Goal: Information Seeking & Learning: Compare options

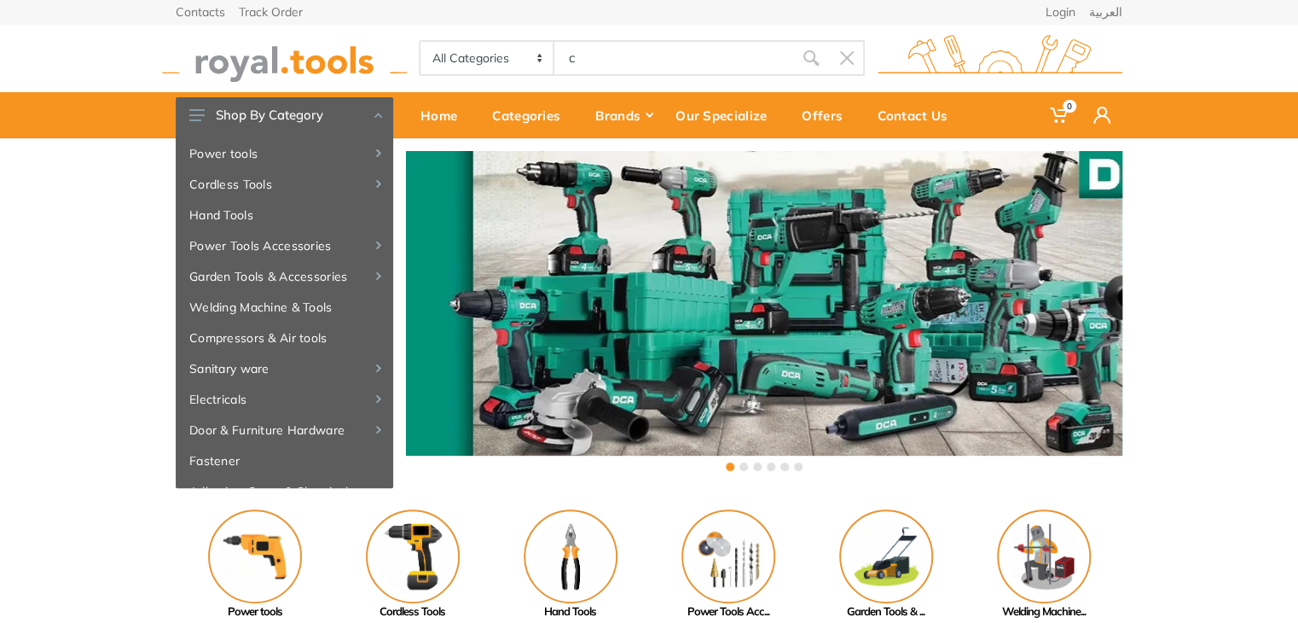
type input "c"
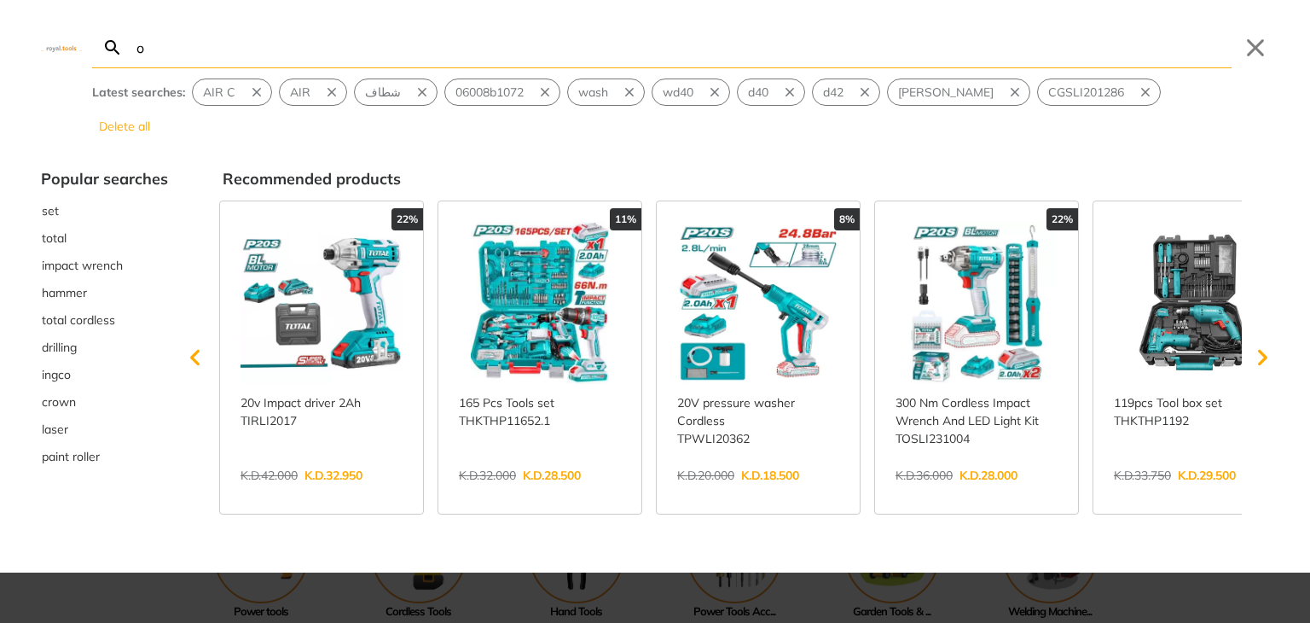
type input "o"
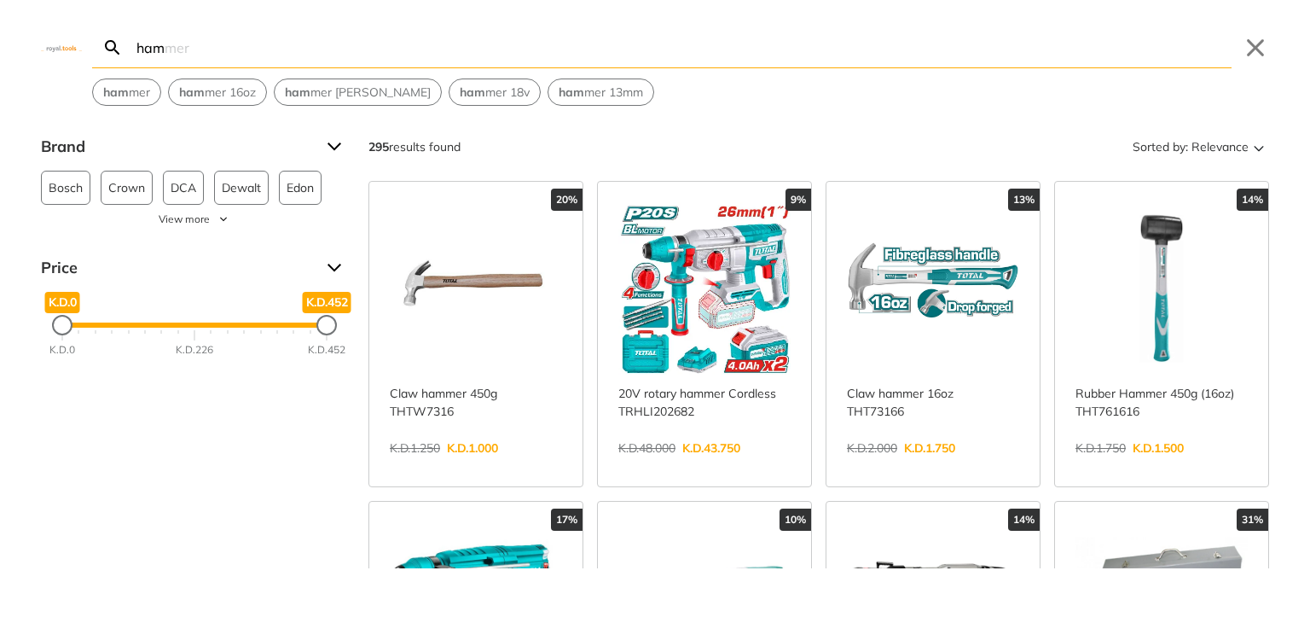
type input "ham"
click at [667, 466] on link "View more →" at bounding box center [704, 466] width 172 height 0
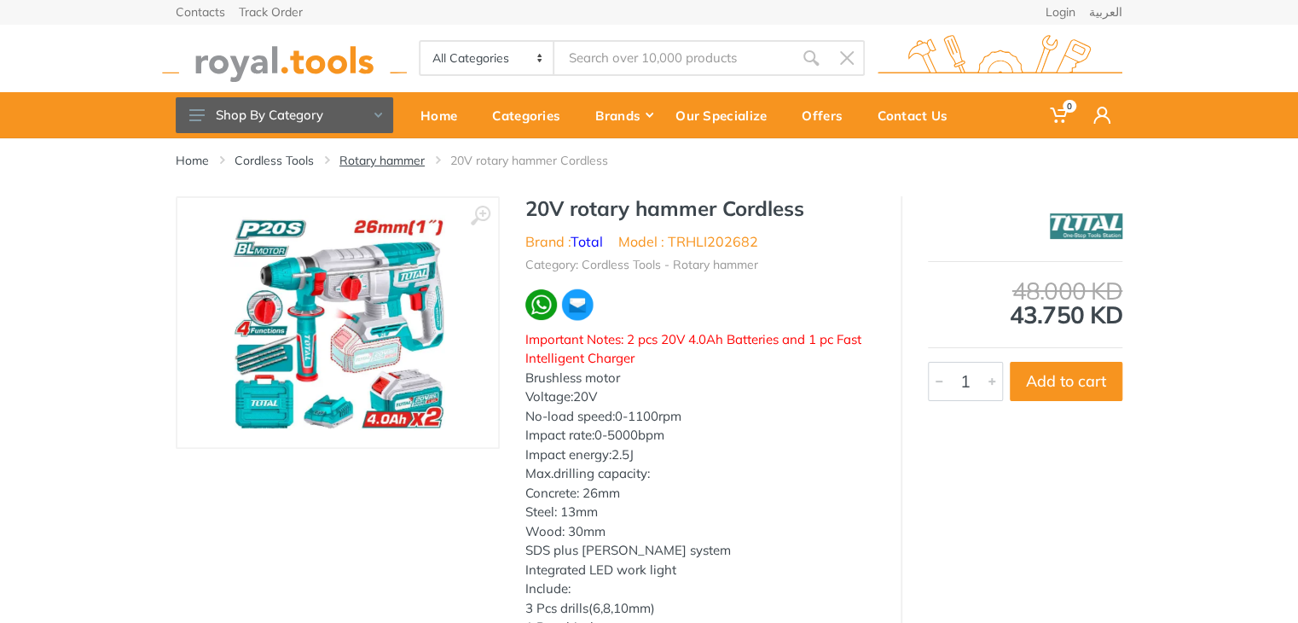
click at [383, 165] on link "Rotary hammer" at bounding box center [381, 160] width 85 height 17
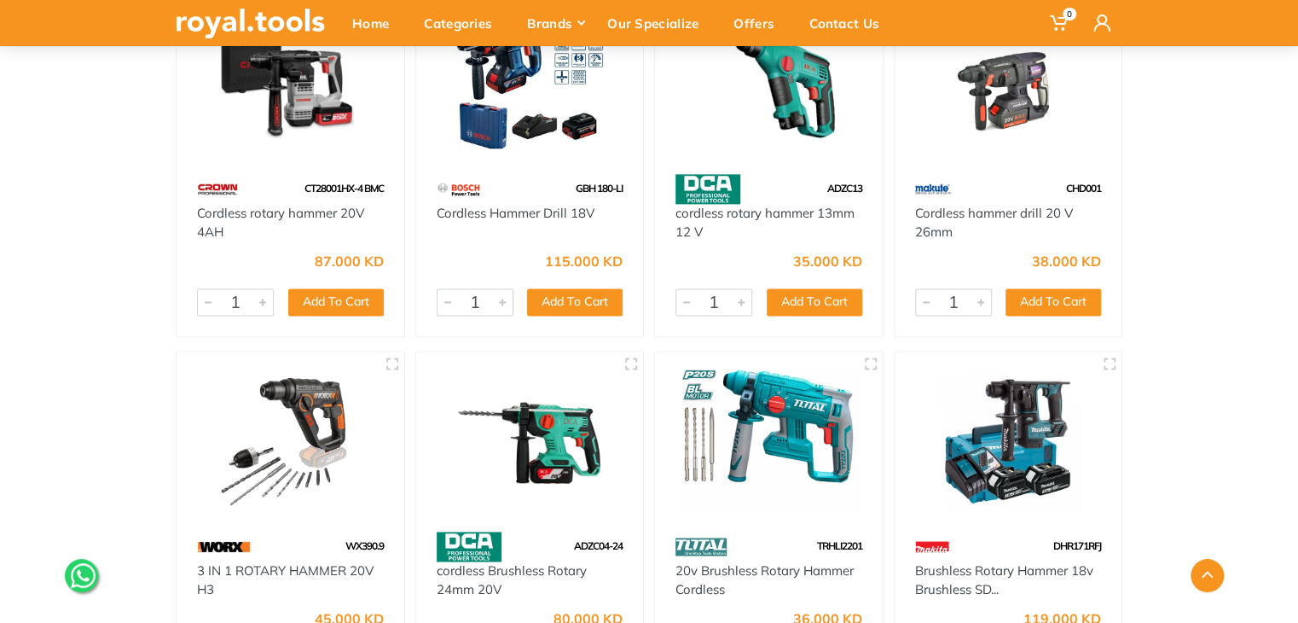
scroll to position [1133, 0]
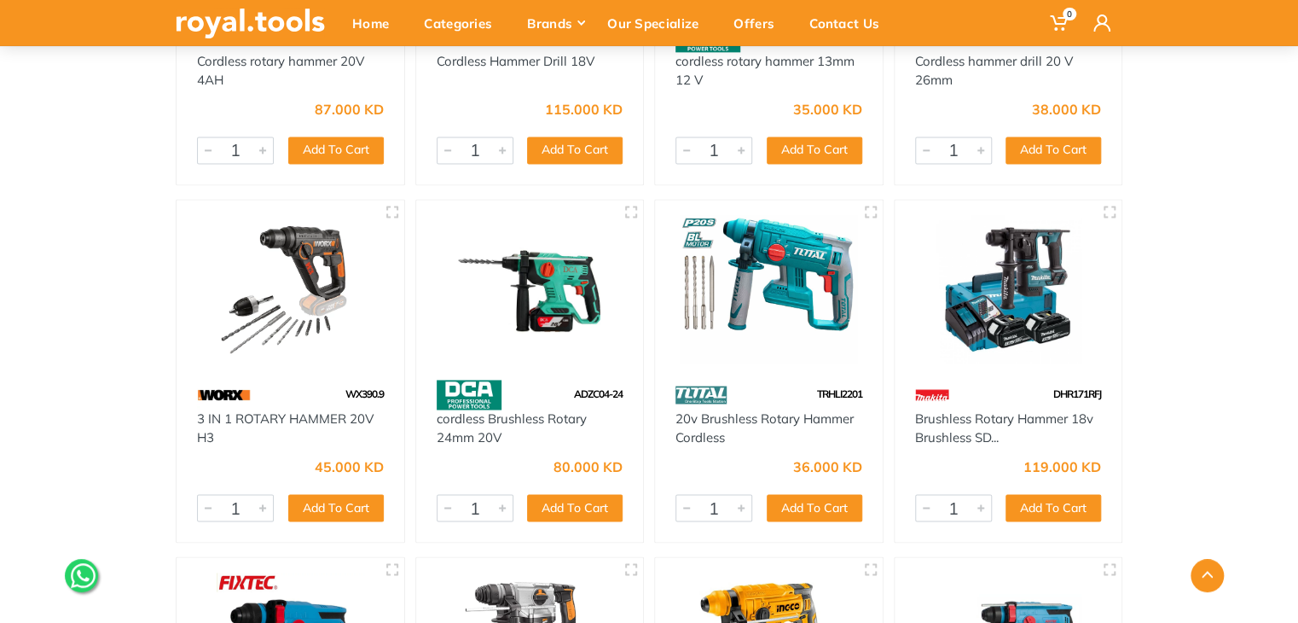
click at [752, 325] on img at bounding box center [768, 289] width 197 height 148
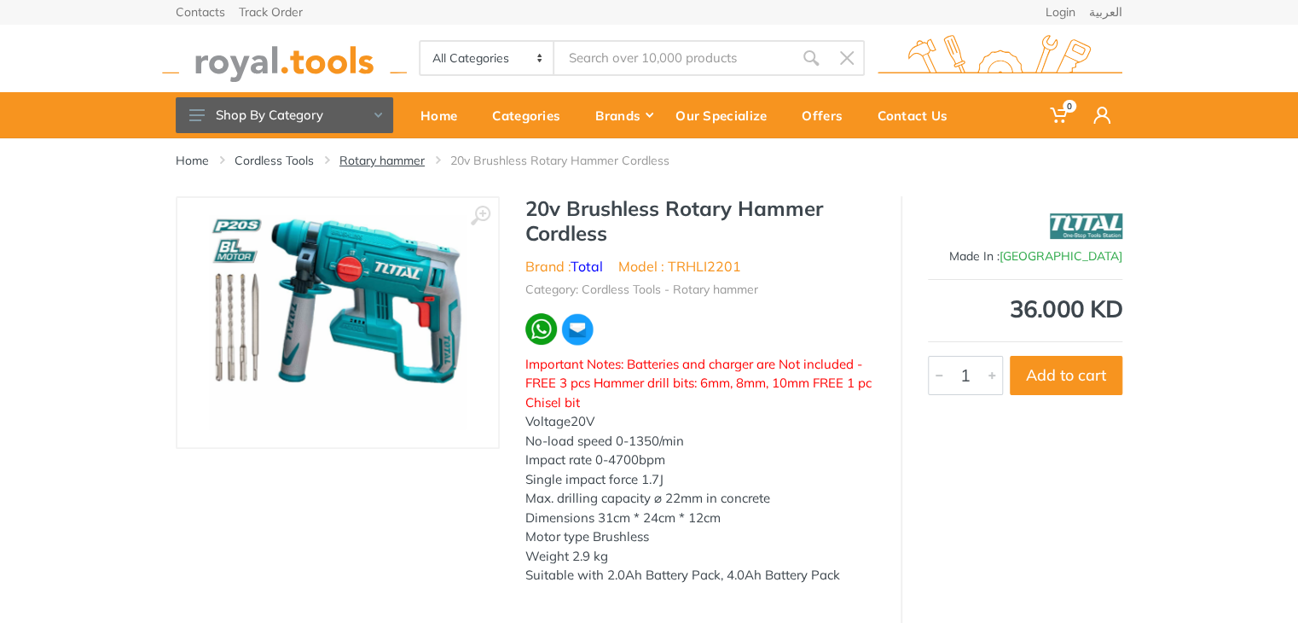
click at [365, 161] on link "Rotary hammer" at bounding box center [381, 160] width 85 height 17
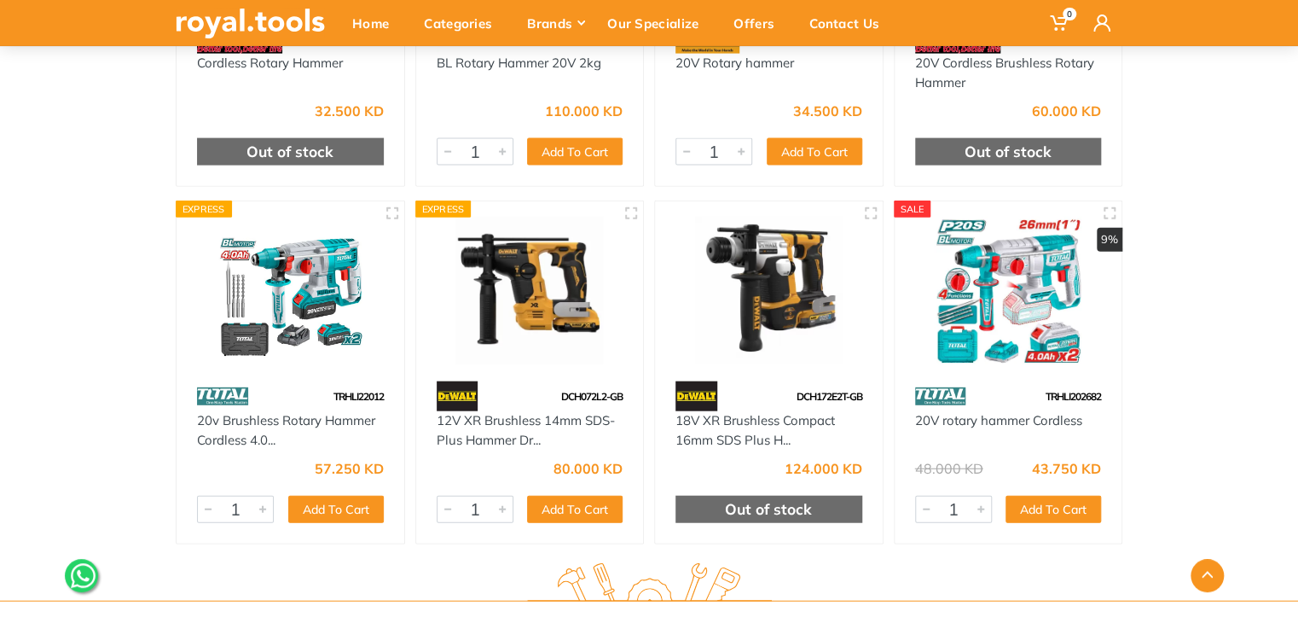
scroll to position [1859, 0]
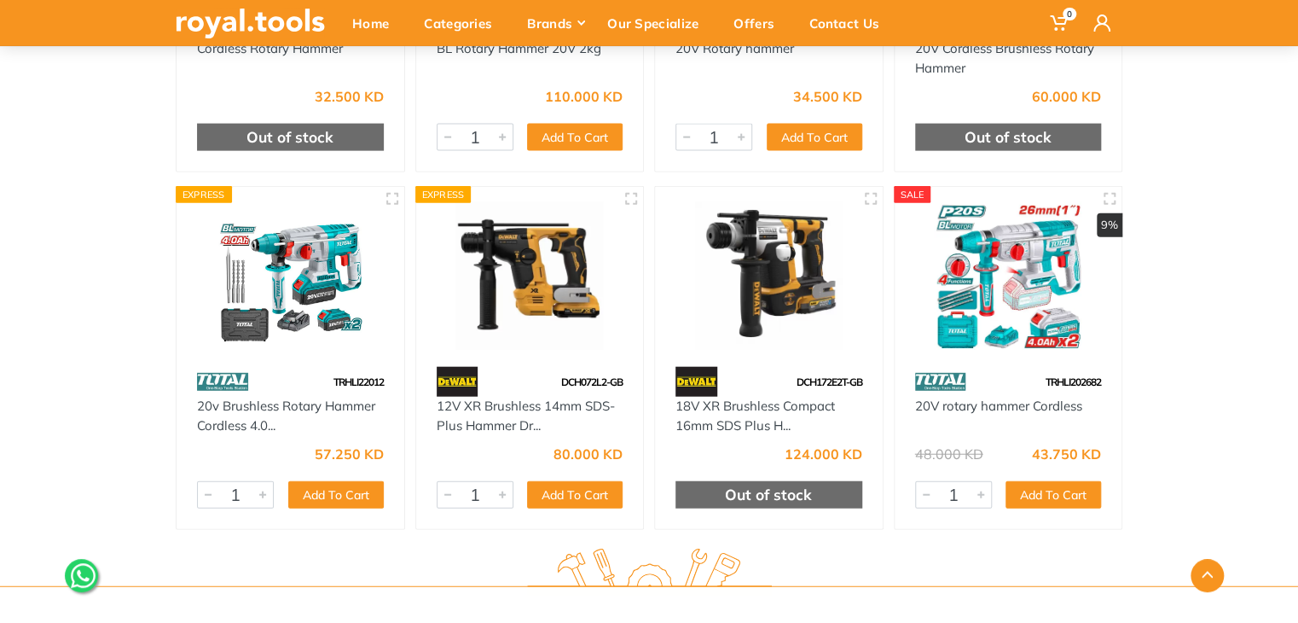
click at [318, 369] on div "TRHLI22012" at bounding box center [291, 382] width 228 height 30
click at [316, 336] on img at bounding box center [290, 276] width 197 height 148
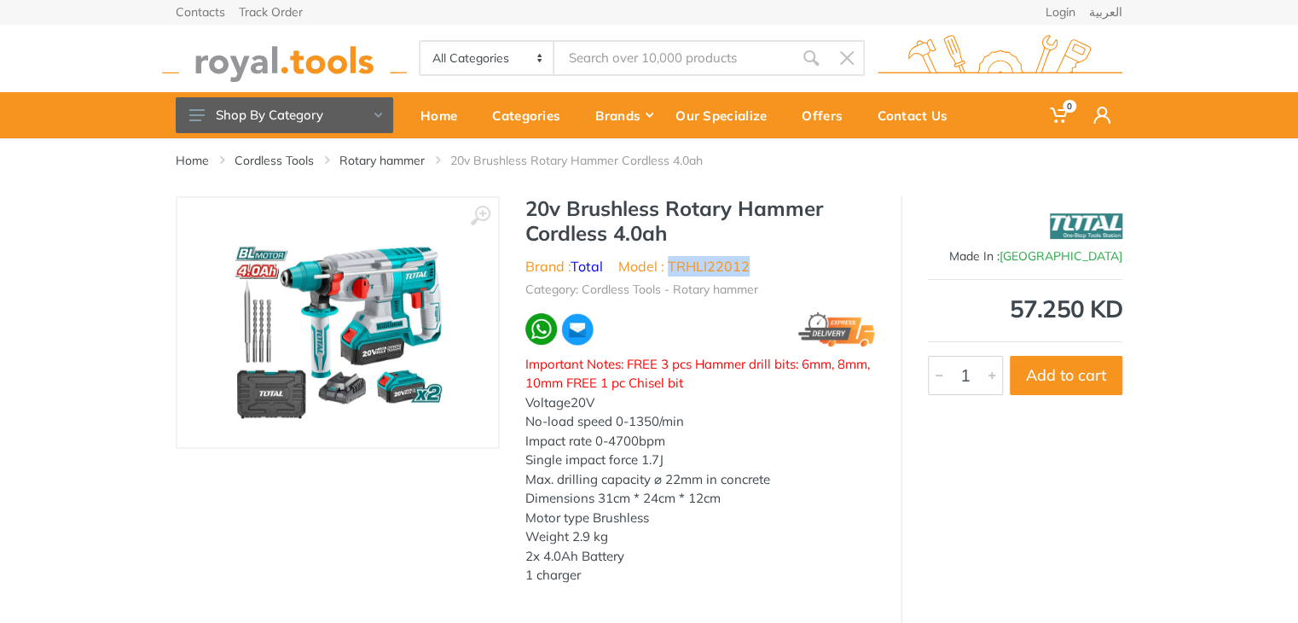
drag, startPoint x: 754, startPoint y: 269, endPoint x: 671, endPoint y: 260, distance: 83.2
click at [671, 260] on ul "Brand : Total Model : TRHLI22012" at bounding box center [700, 266] width 350 height 20
copy li "TRHLI22012"
click at [1028, 472] on div "Made In : China 57.250 KD 6133 1 Add to cart" at bounding box center [1012, 413] width 222 height 435
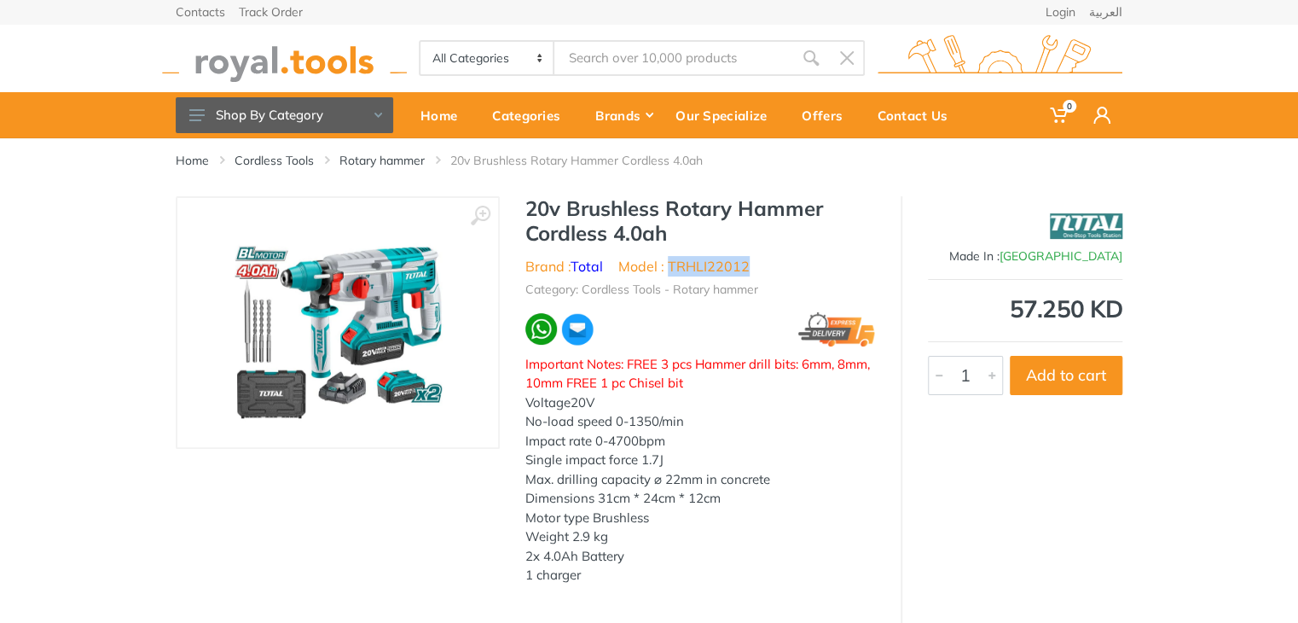
drag, startPoint x: 748, startPoint y: 260, endPoint x: 669, endPoint y: 267, distance: 79.6
click at [669, 267] on li "Model : TRHLI22012" at bounding box center [683, 266] width 131 height 20
copy li "TRHLI22012"
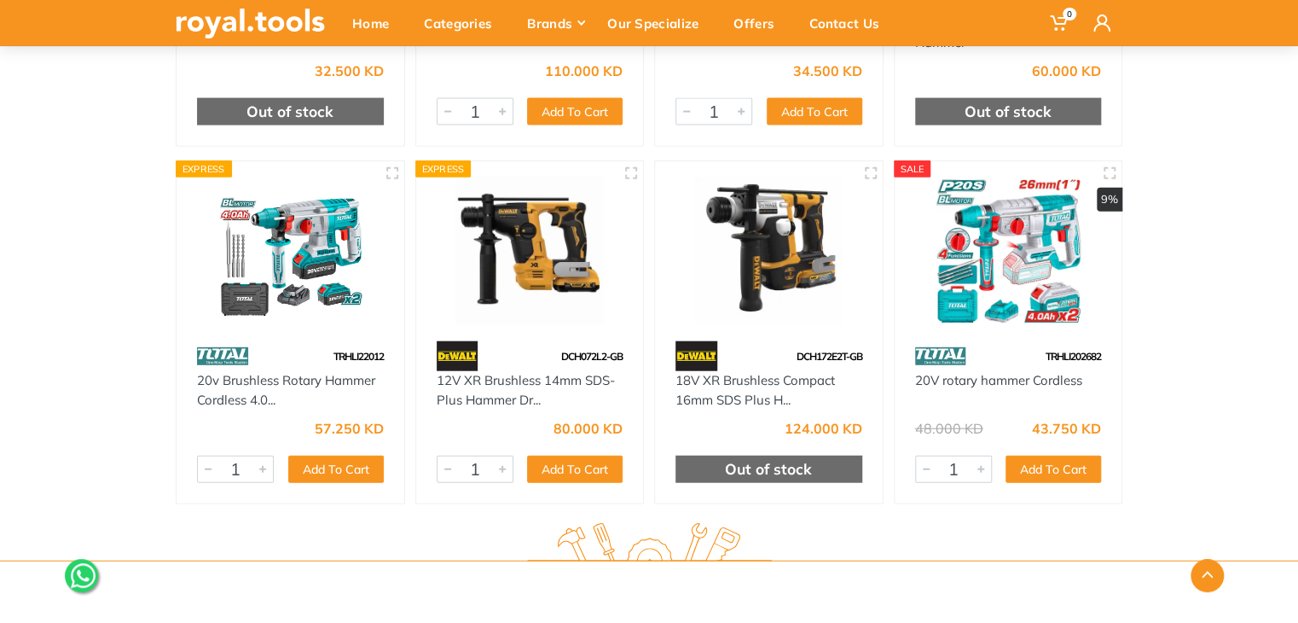
scroll to position [1931, 0]
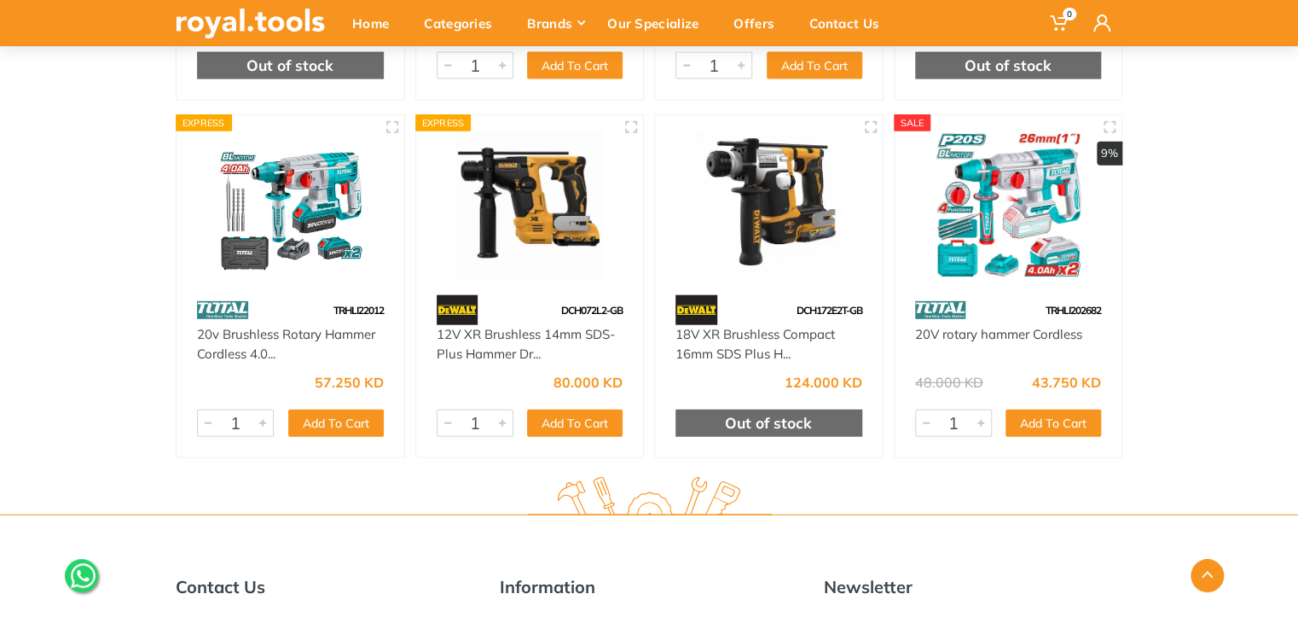
click at [1030, 187] on img at bounding box center [1008, 204] width 197 height 148
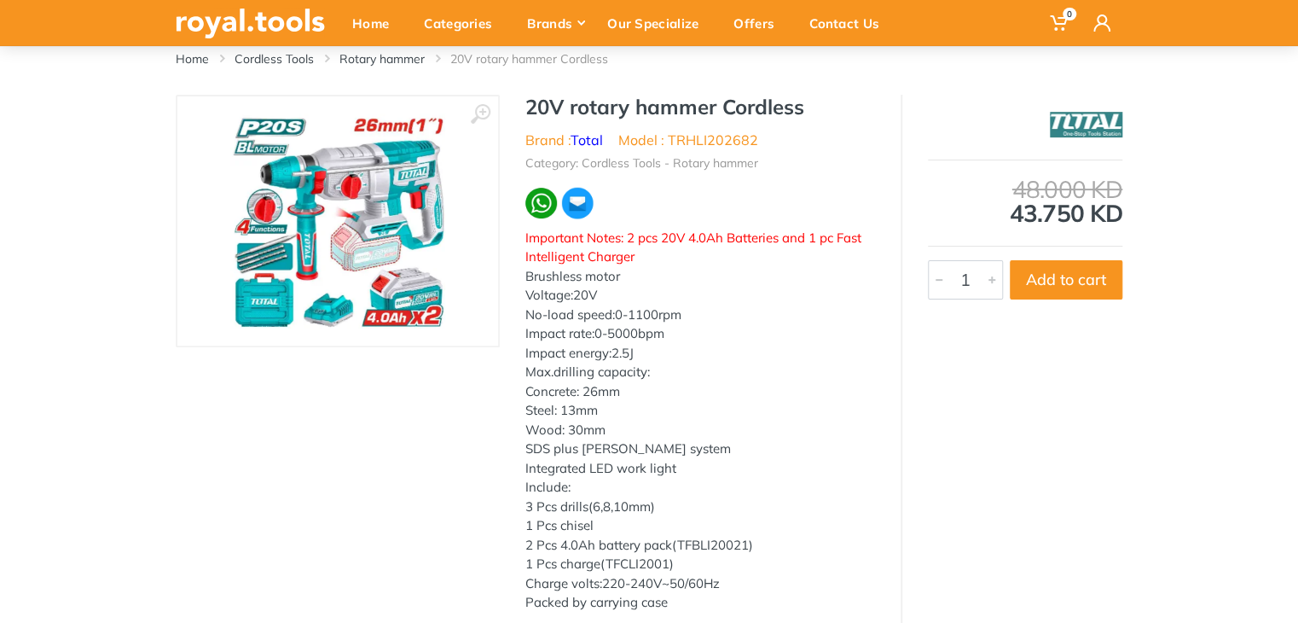
scroll to position [99, 0]
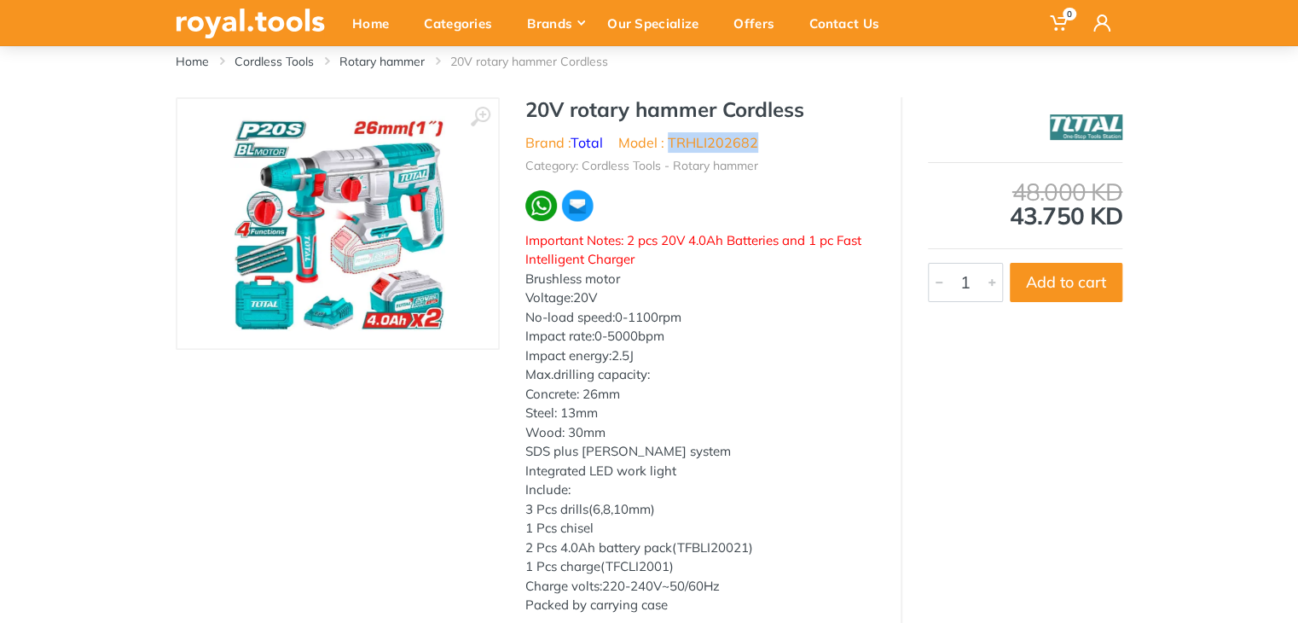
drag, startPoint x: 773, startPoint y: 148, endPoint x: 672, endPoint y: 149, distance: 100.7
click at [672, 149] on ul "Brand : Total Model : TRHLI202682" at bounding box center [700, 142] width 350 height 20
copy li "TRHLI202682"
click at [386, 65] on link "Rotary hammer" at bounding box center [381, 61] width 85 height 17
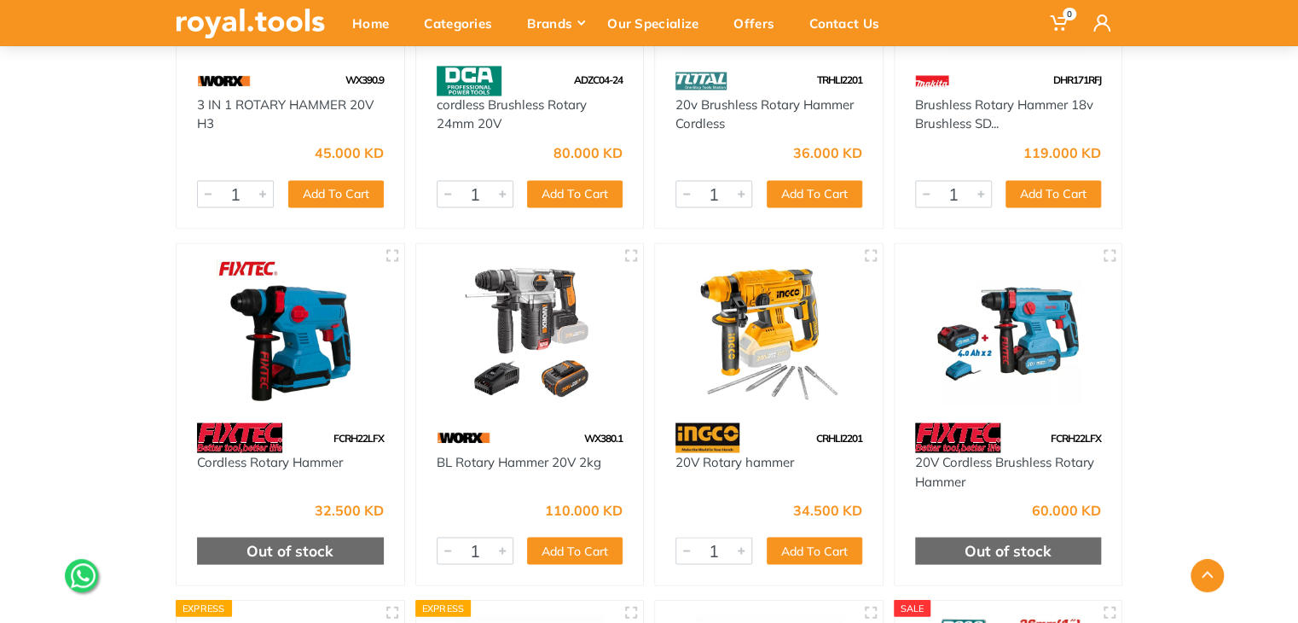
scroll to position [1444, 0]
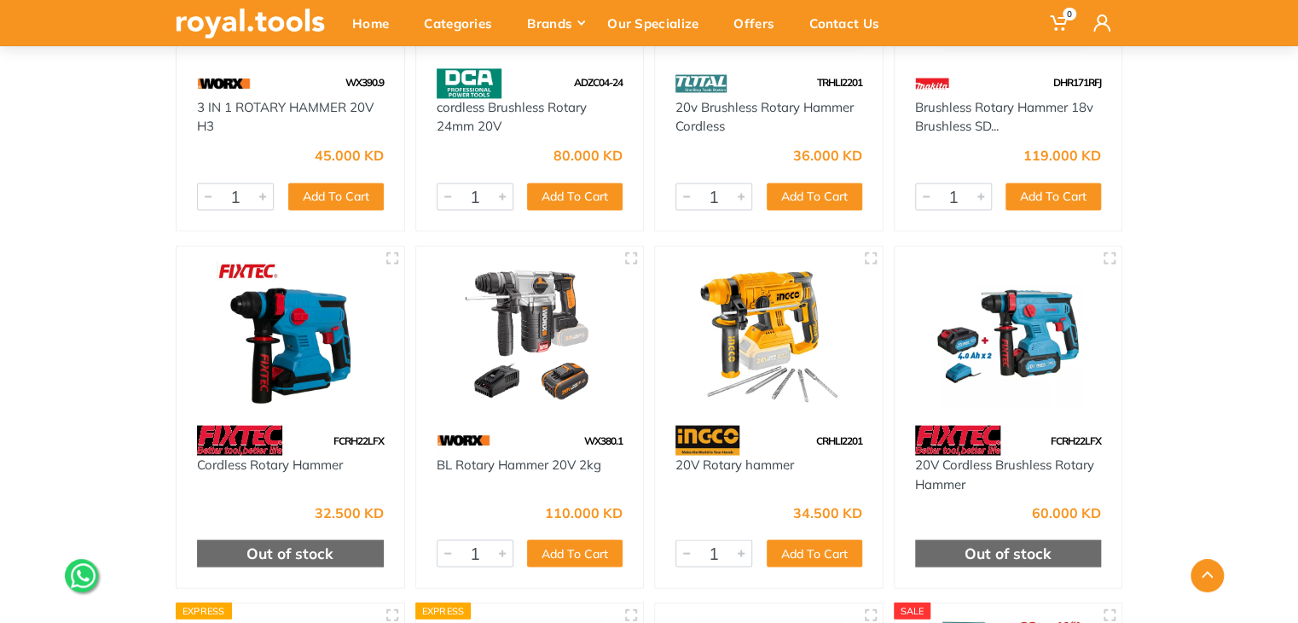
drag, startPoint x: 1305, startPoint y: 426, endPoint x: 1234, endPoint y: 498, distance: 101.3
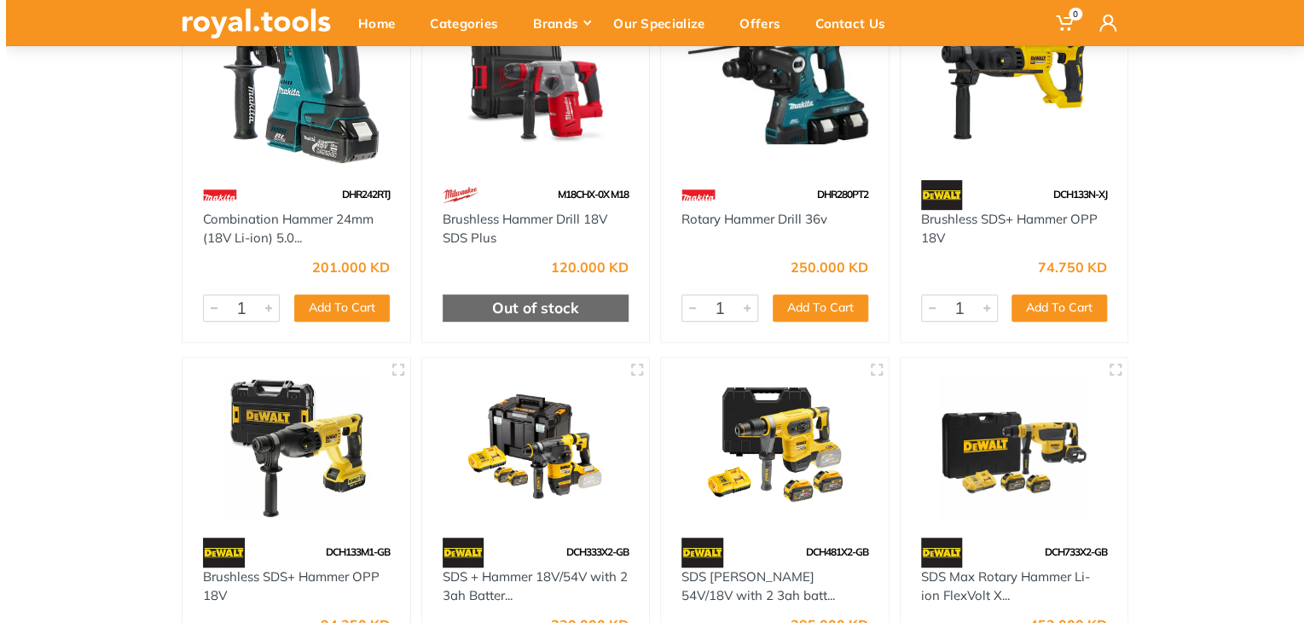
scroll to position [0, 0]
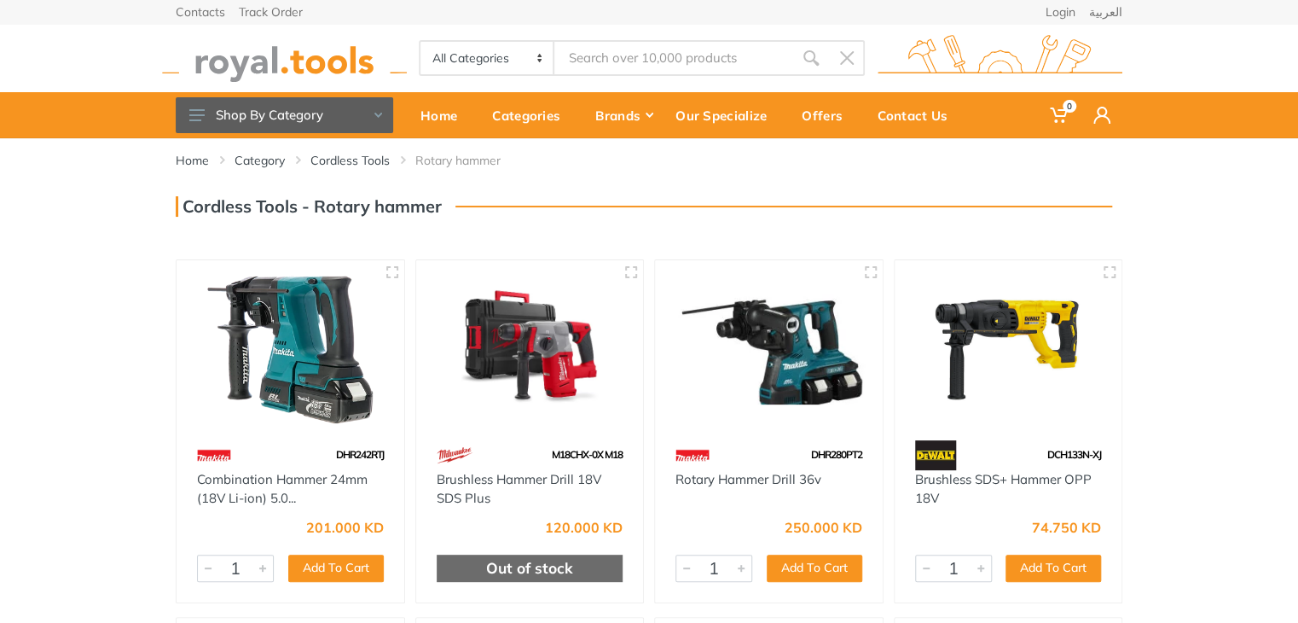
click at [583, 61] on input "Site search" at bounding box center [673, 58] width 239 height 36
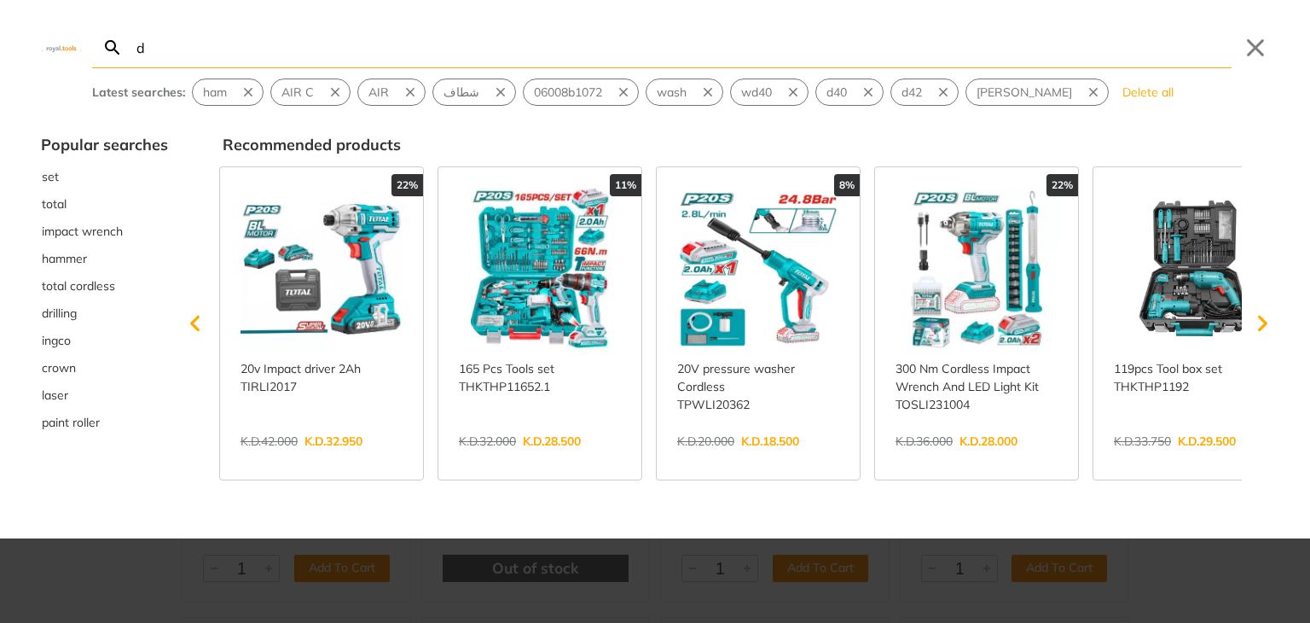
type input "d"
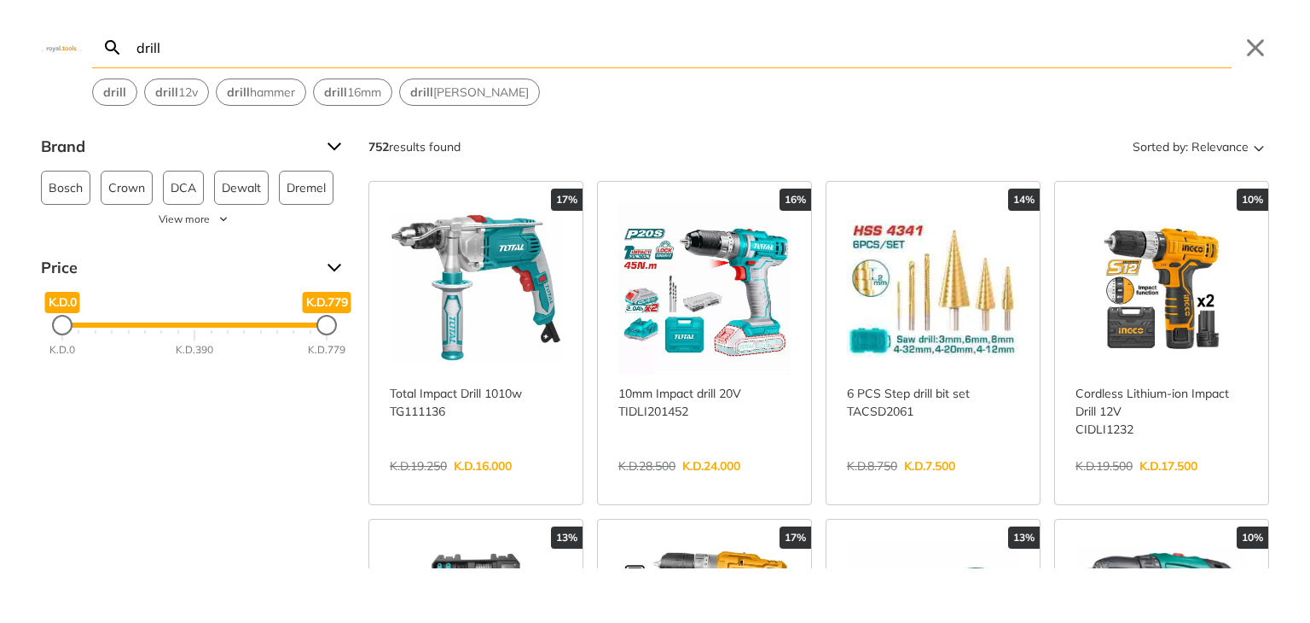
type input "drill"
click at [733, 484] on link "View more →" at bounding box center [704, 484] width 172 height 0
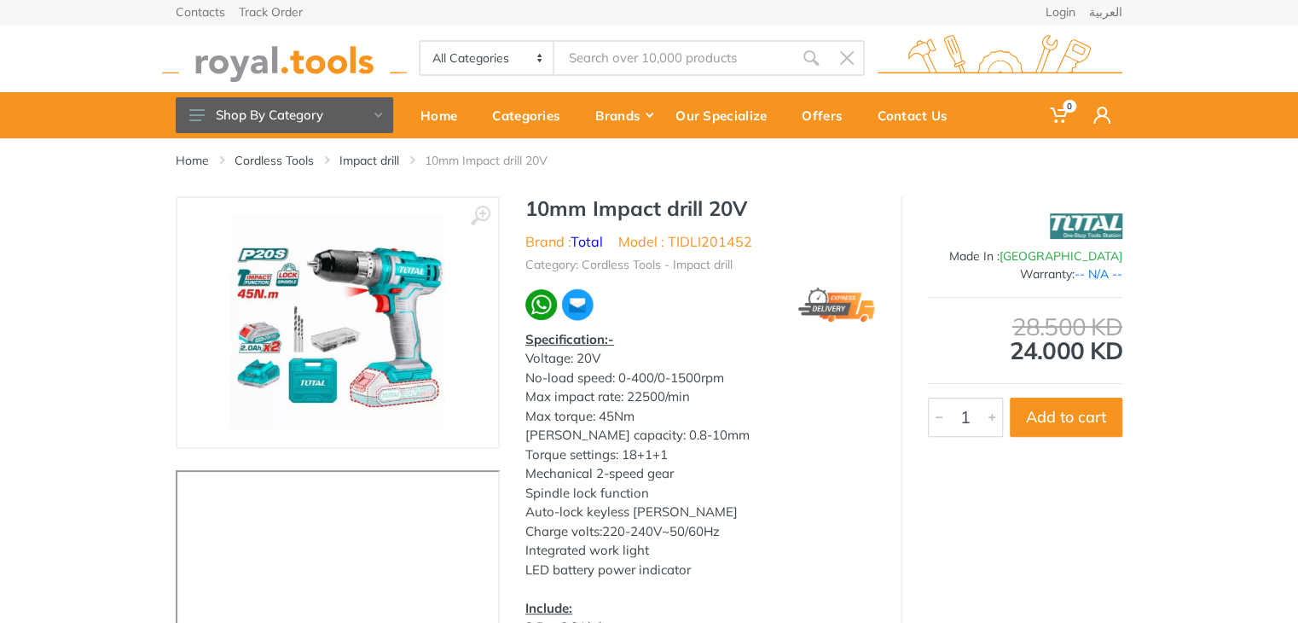
click at [380, 164] on link "Impact drill" at bounding box center [369, 160] width 60 height 17
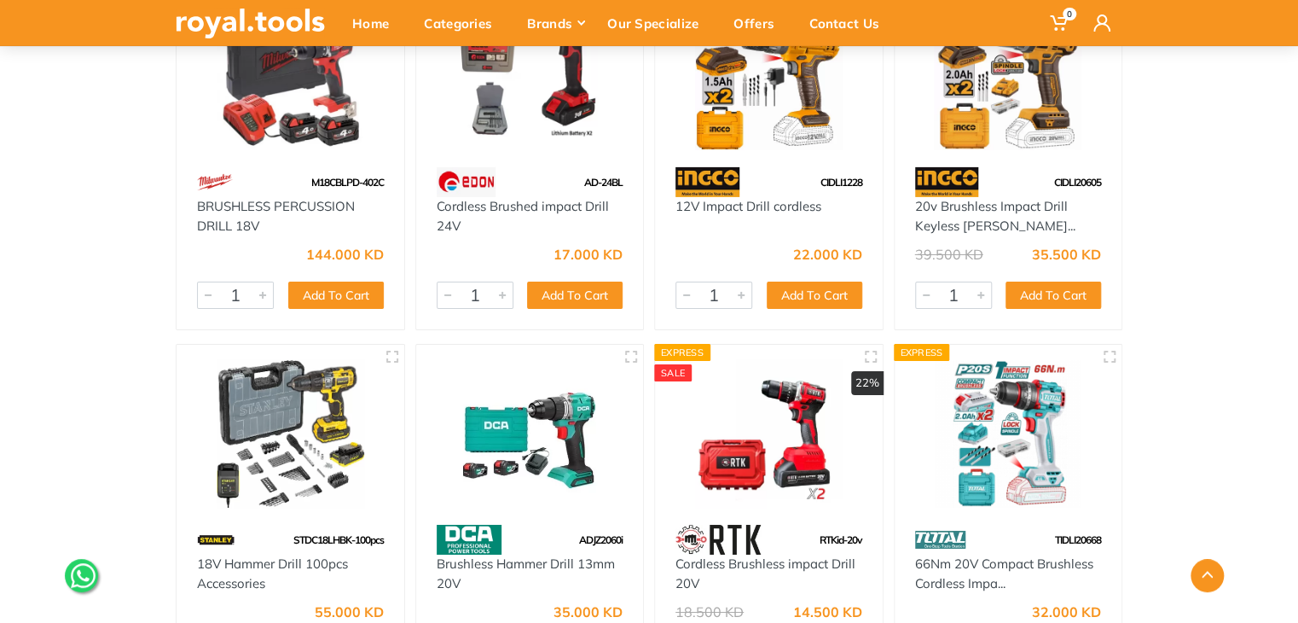
scroll to position [6033, 0]
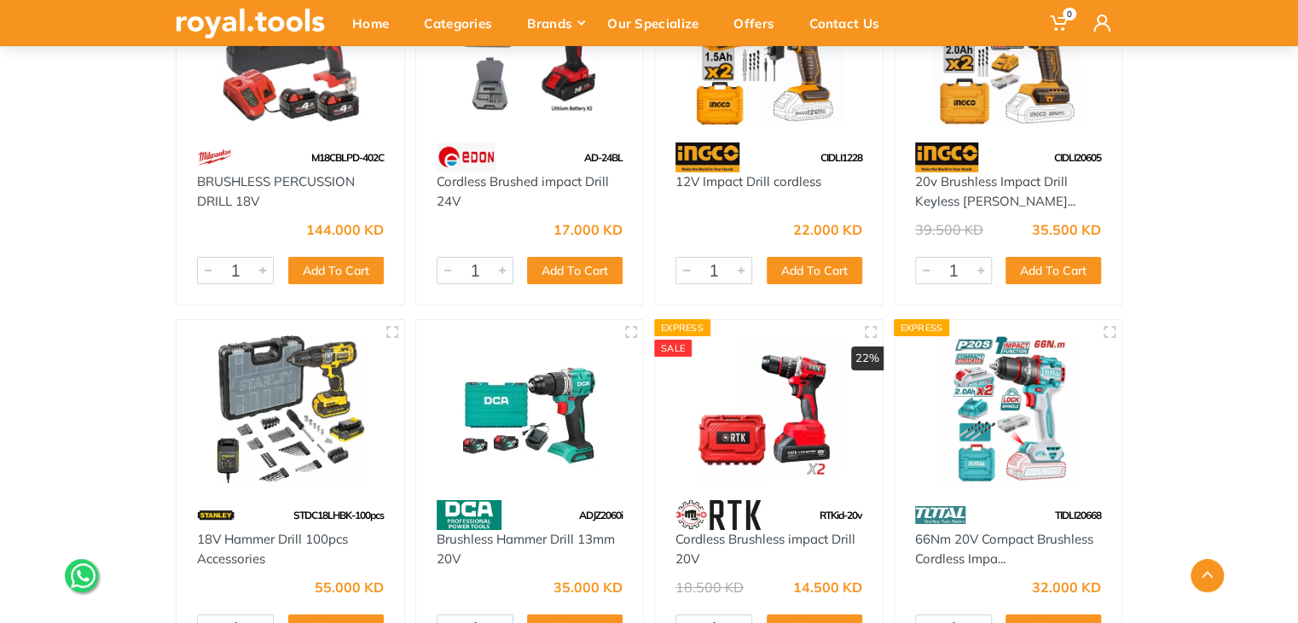
click at [1021, 407] on img at bounding box center [1008, 409] width 197 height 148
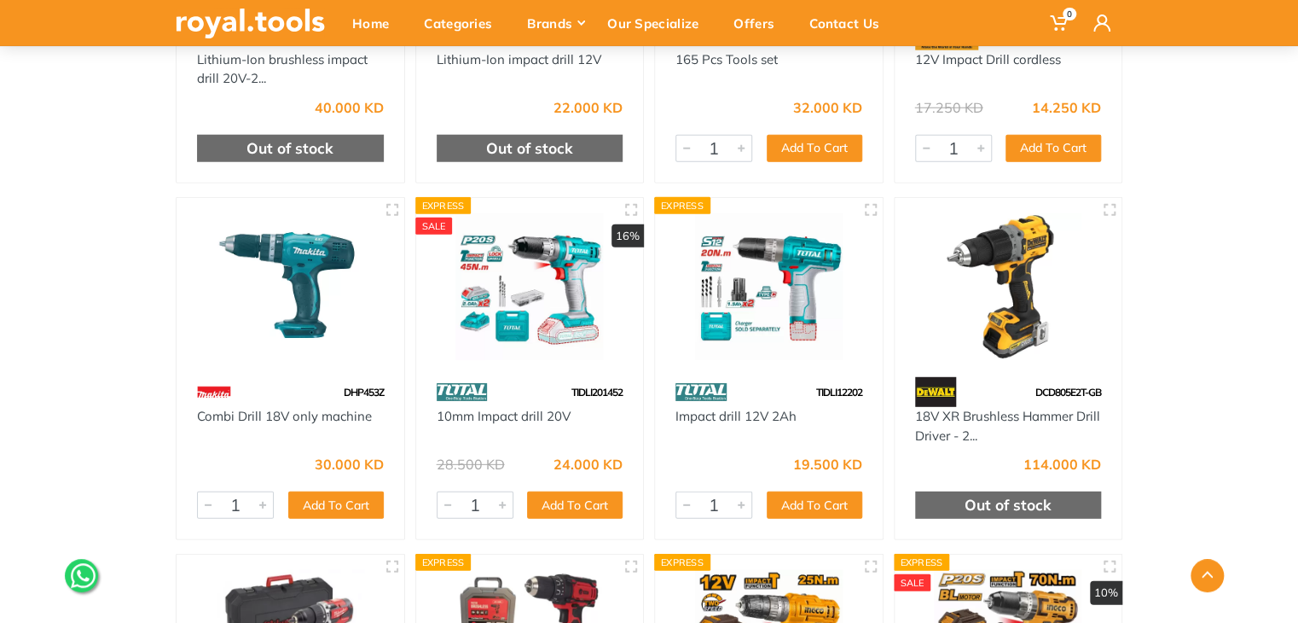
scroll to position [5425, 0]
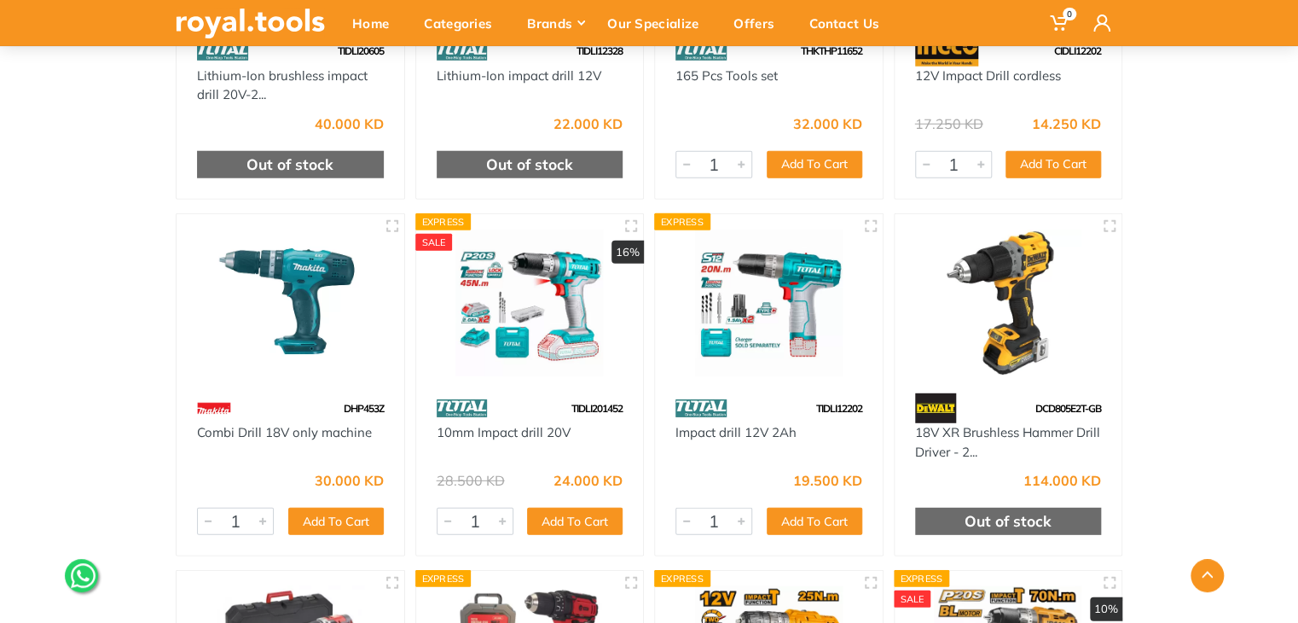
click at [584, 291] on img at bounding box center [530, 303] width 197 height 148
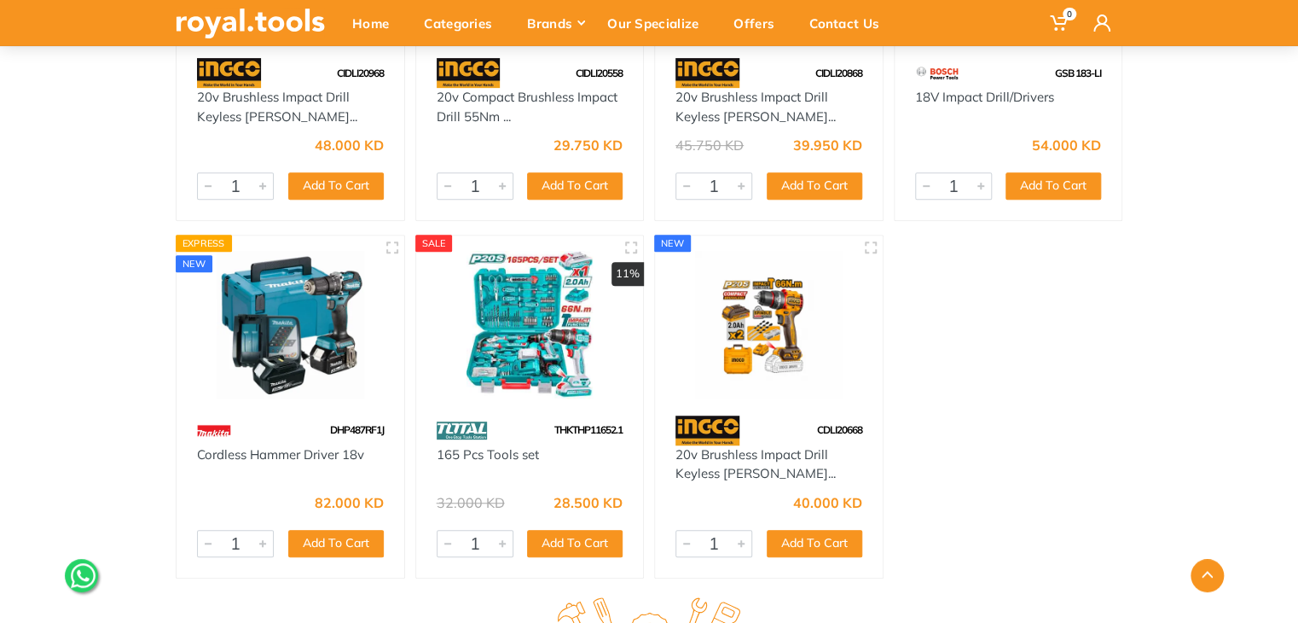
scroll to position [6840, 0]
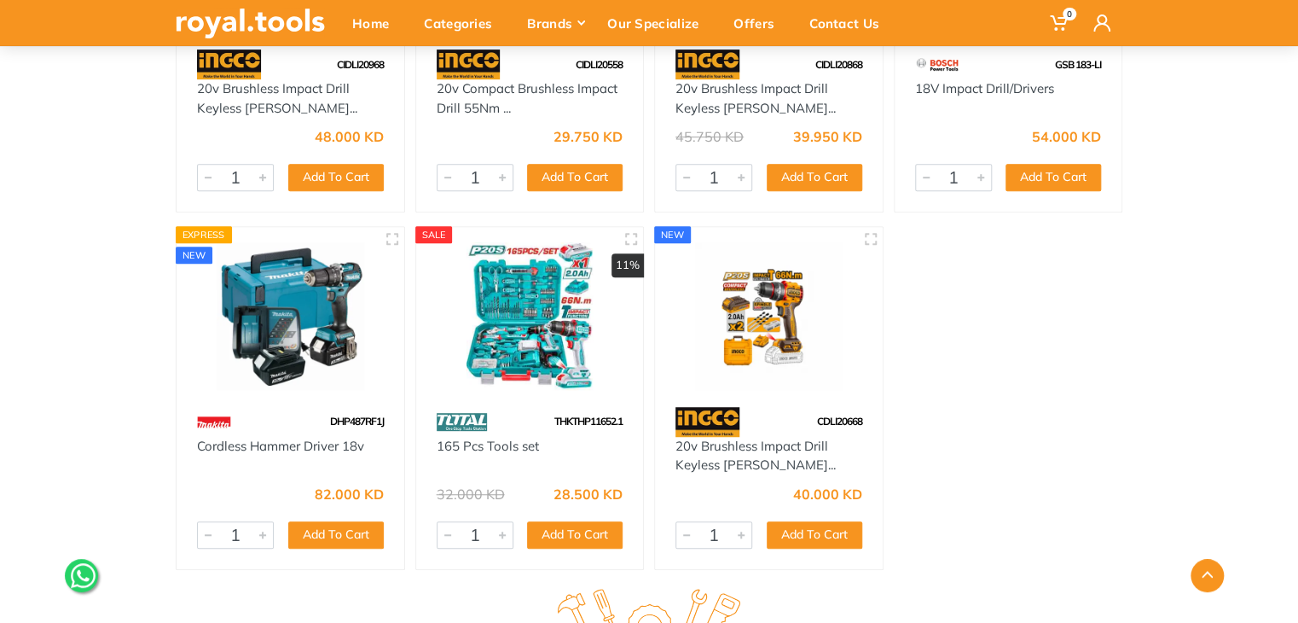
click at [588, 342] on img at bounding box center [530, 316] width 197 height 148
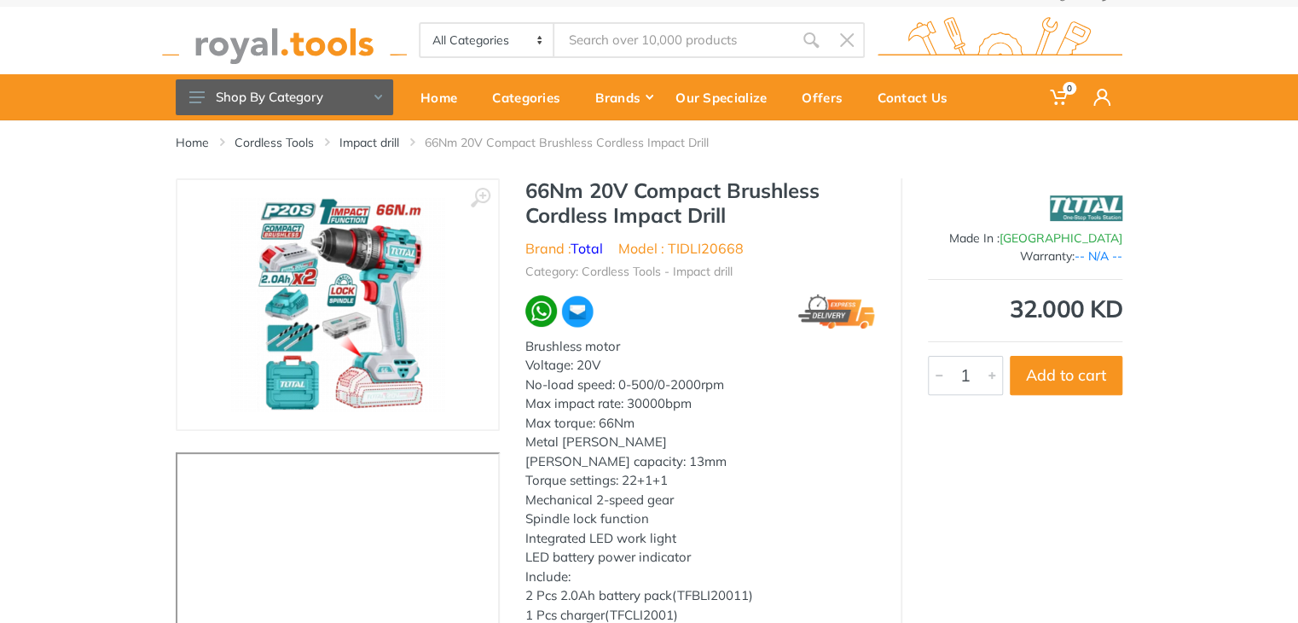
scroll to position [20, 0]
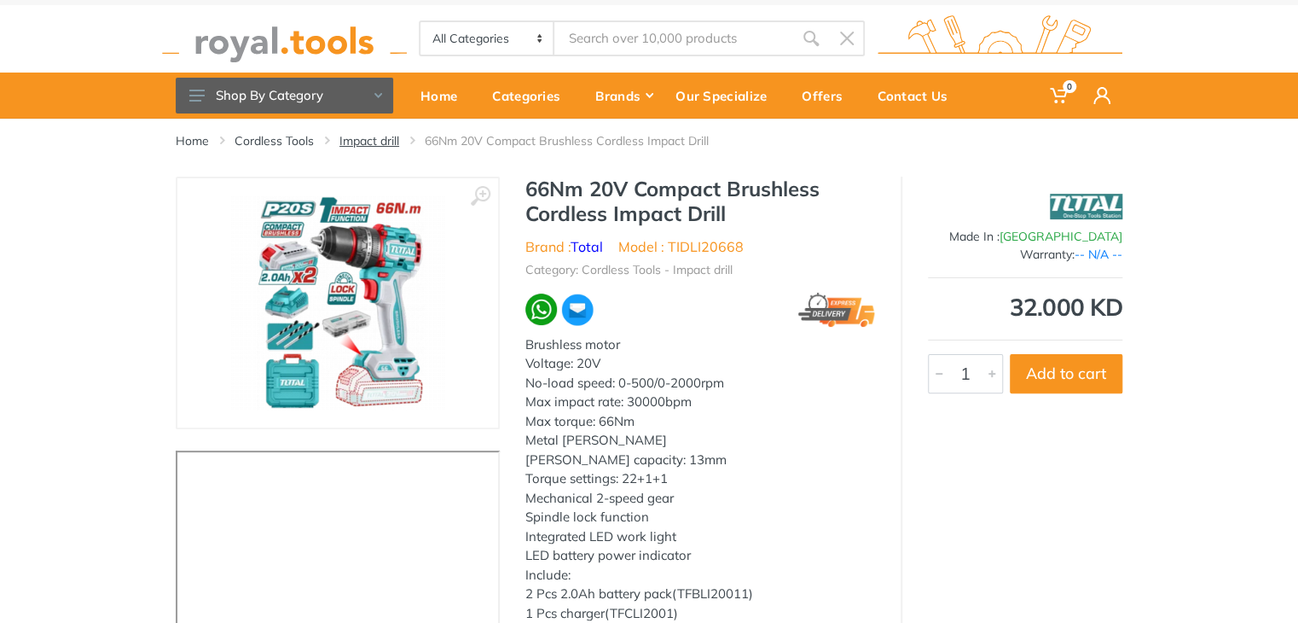
click at [374, 136] on link "Impact drill" at bounding box center [369, 140] width 60 height 17
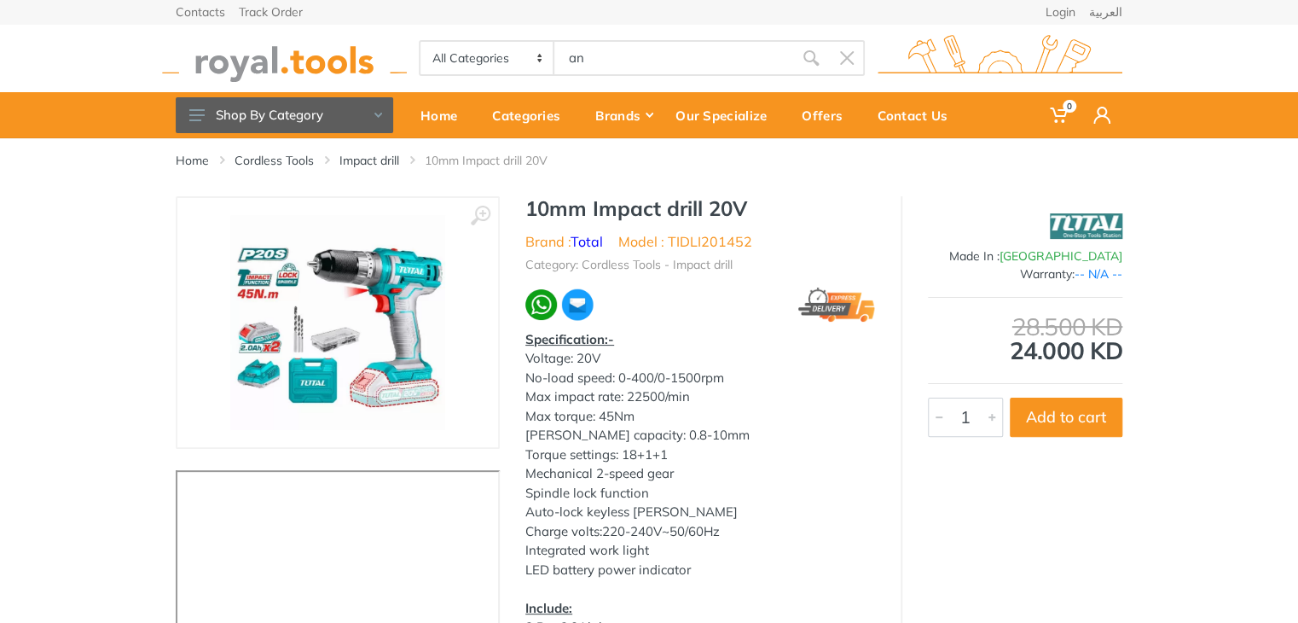
type input "an"
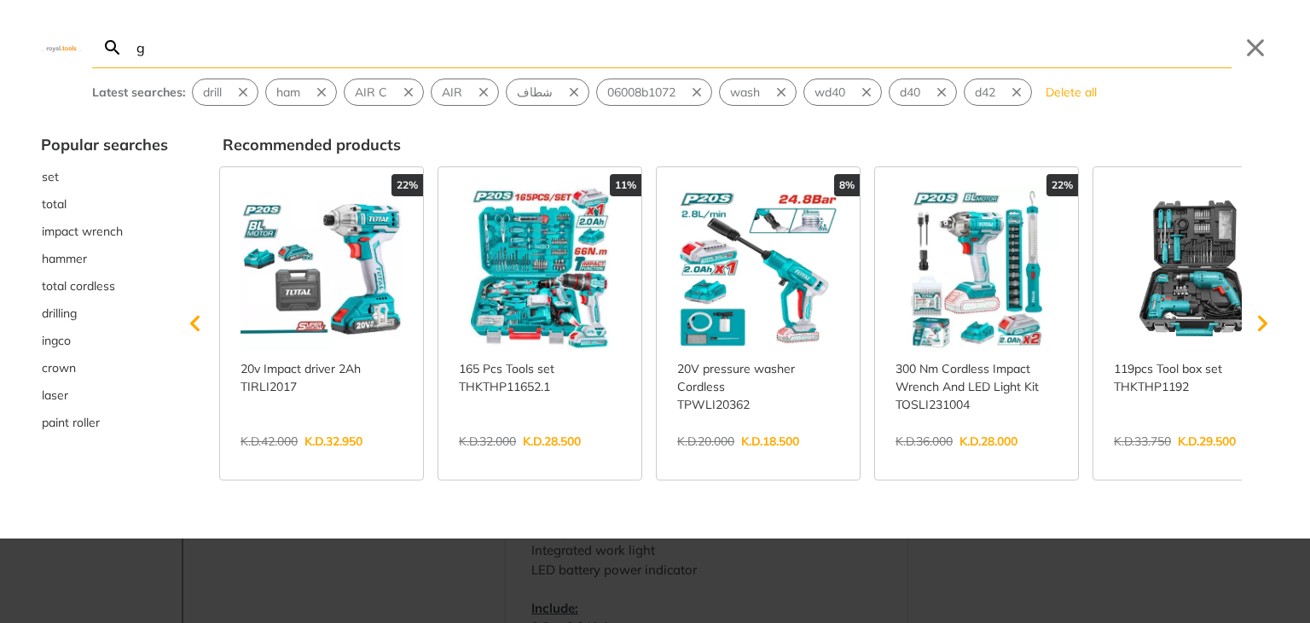
type input "g"
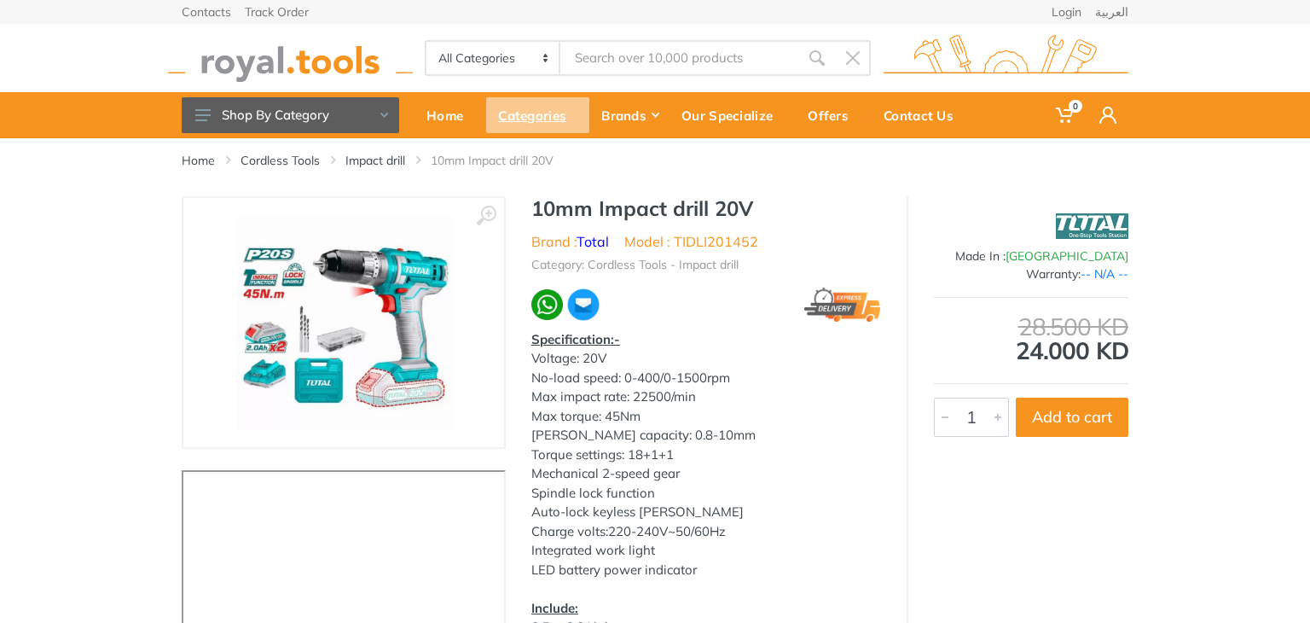
click at [539, 114] on div "Categories" at bounding box center [537, 115] width 103 height 36
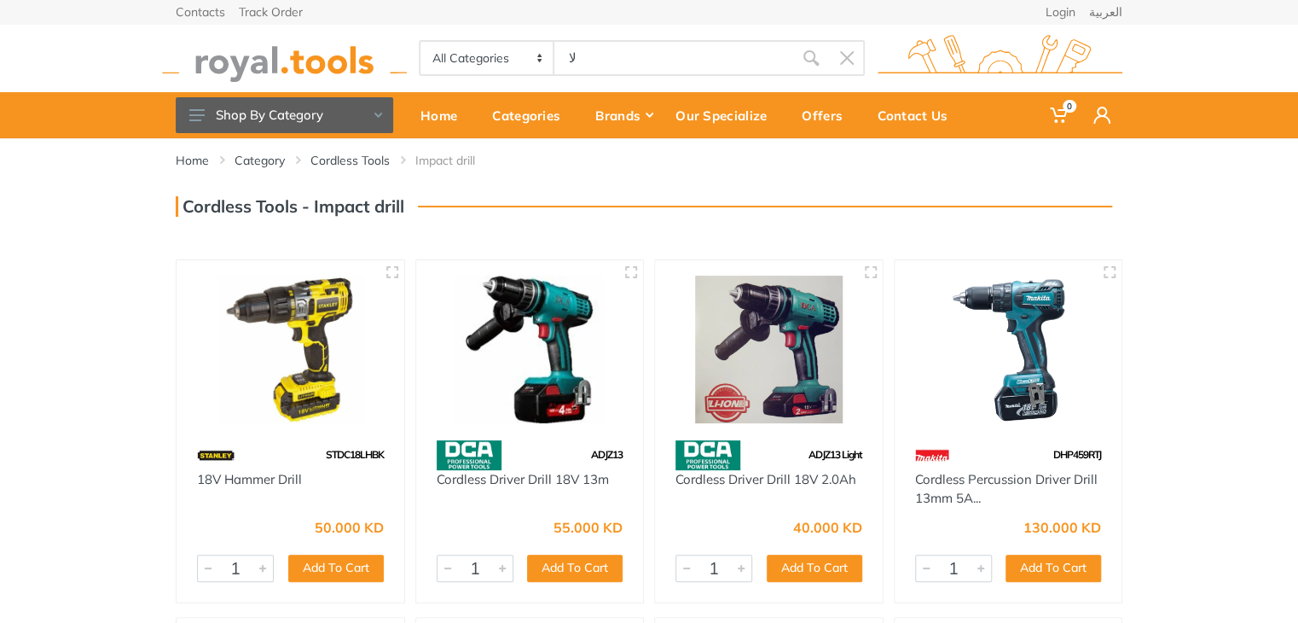
type input "لا"
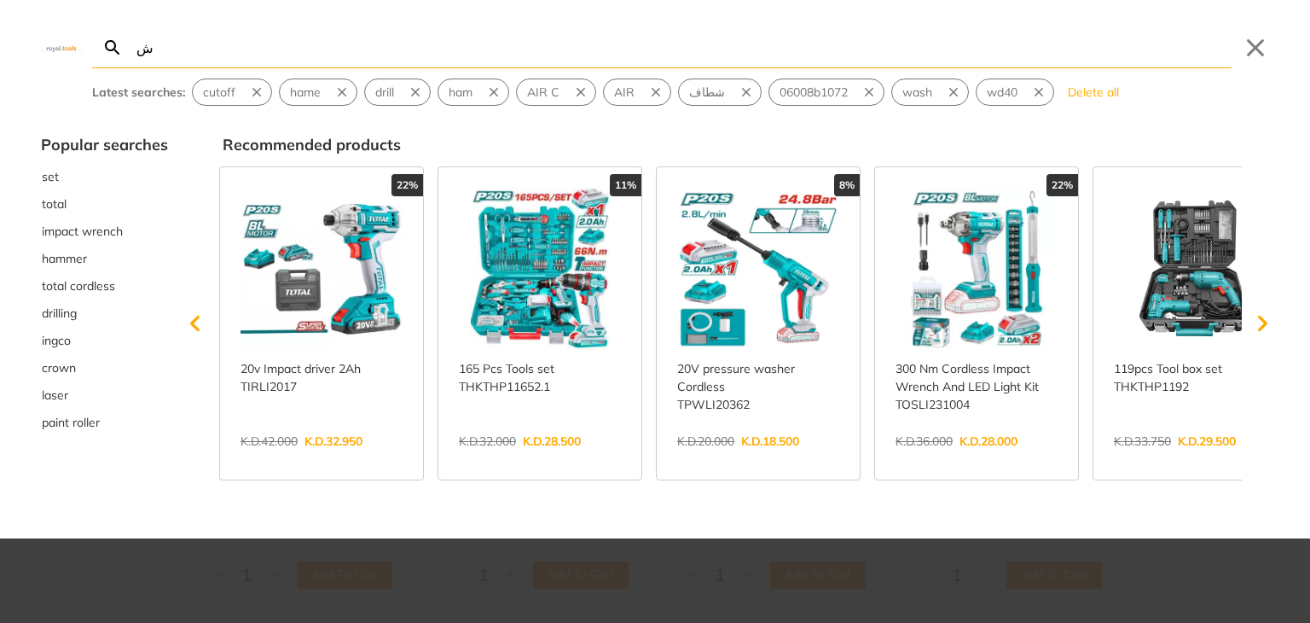
type input "ش"
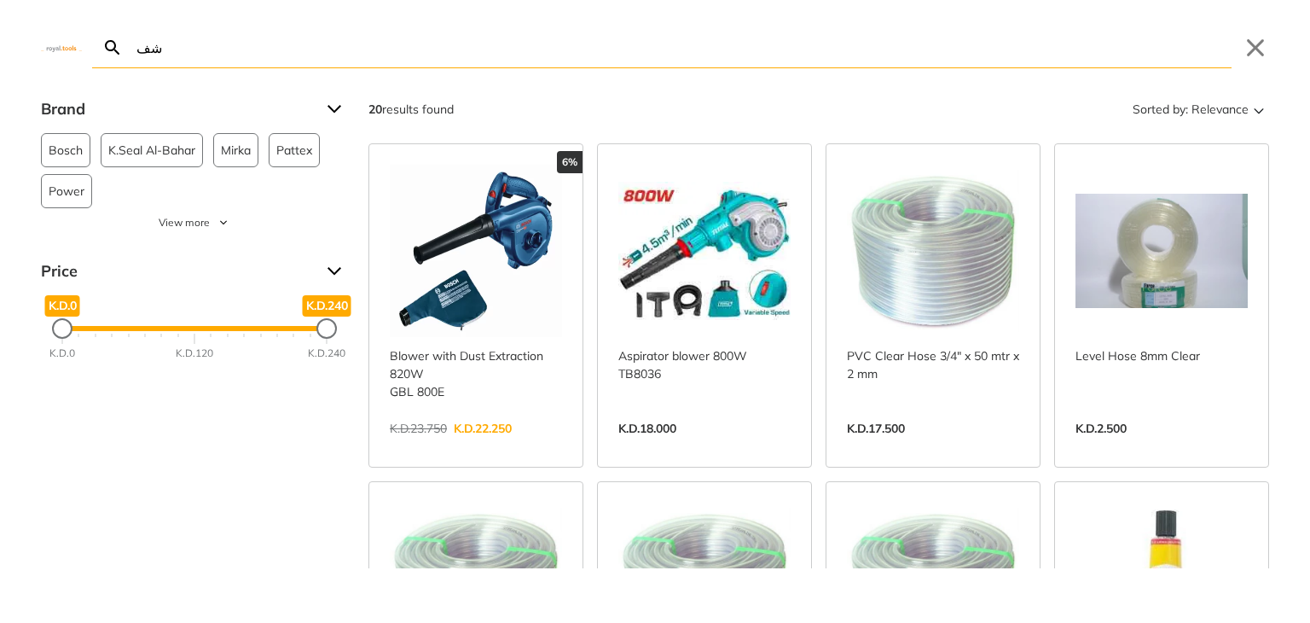
type input "ش"
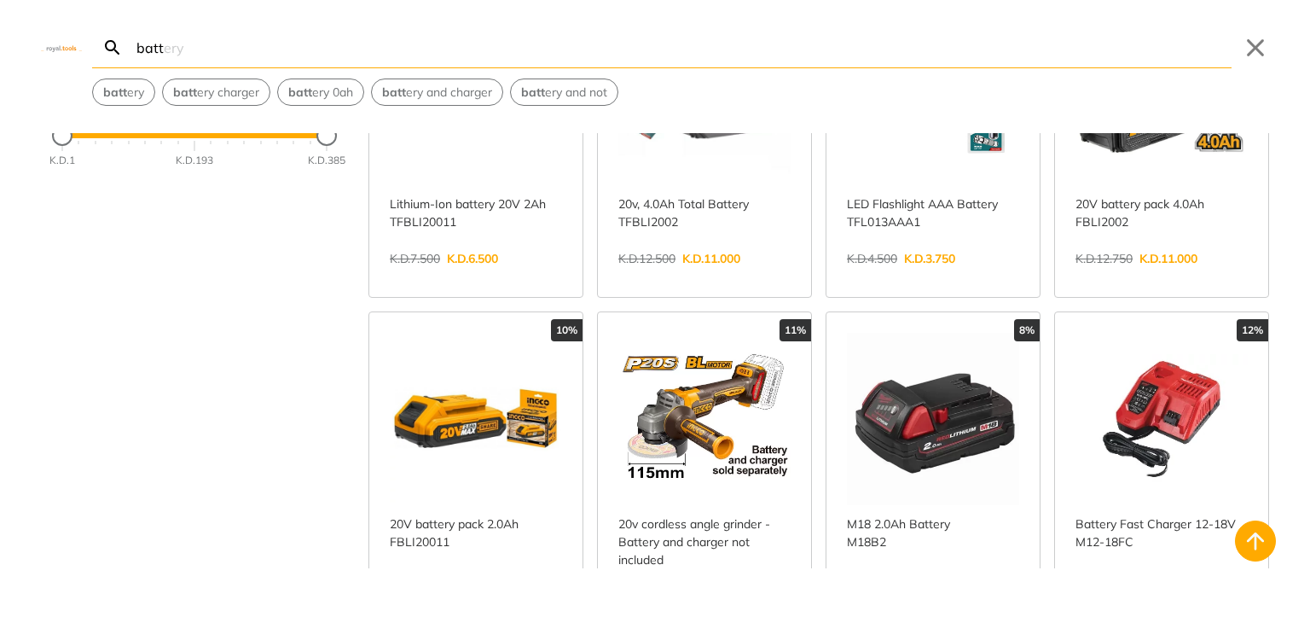
scroll to position [110, 0]
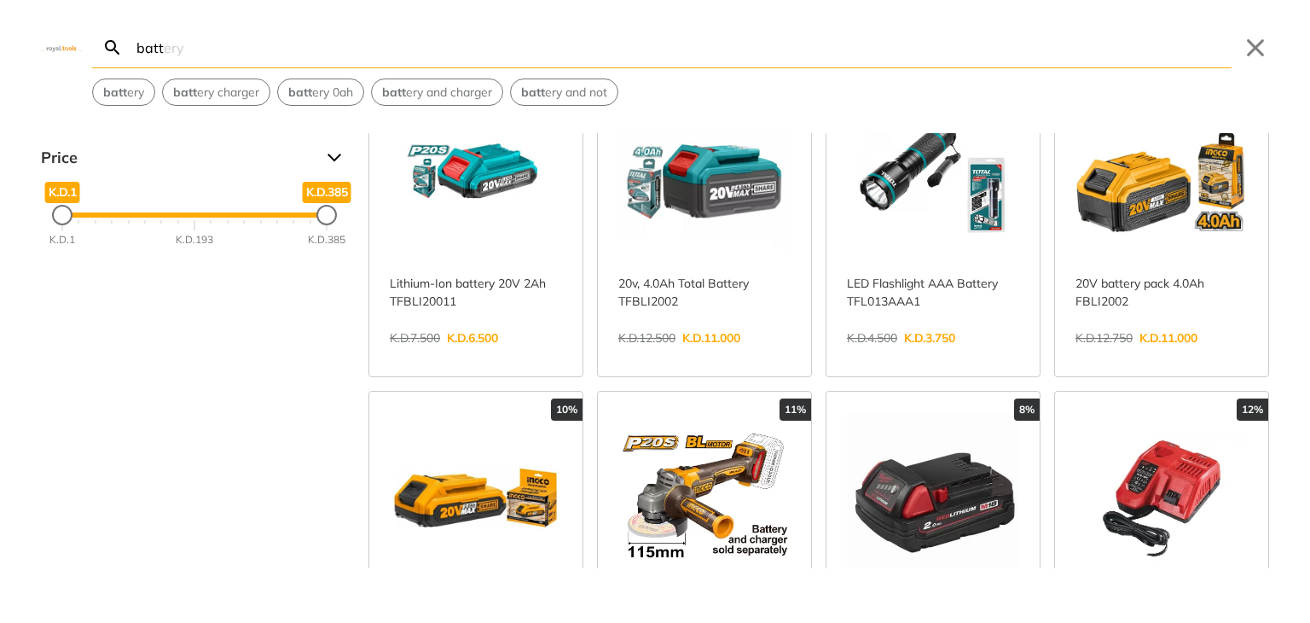
type input "batt"
click at [759, 356] on link "View more →" at bounding box center [704, 356] width 172 height 0
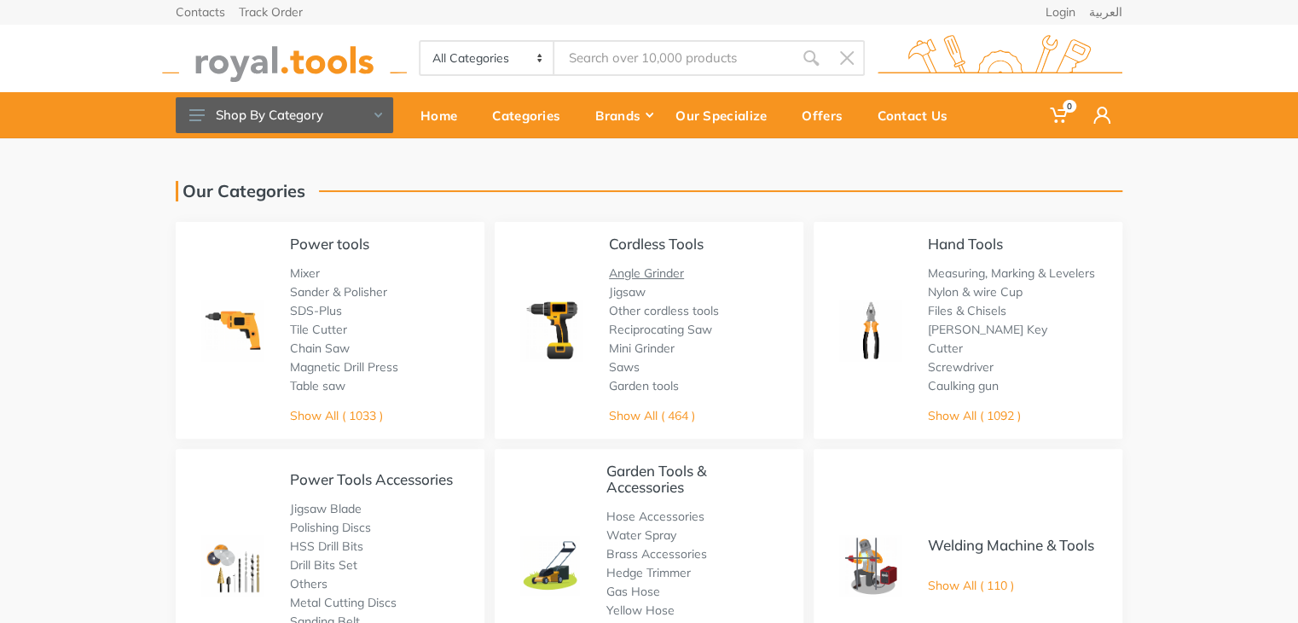
click at [641, 271] on link "Angle Grinder" at bounding box center [646, 272] width 75 height 15
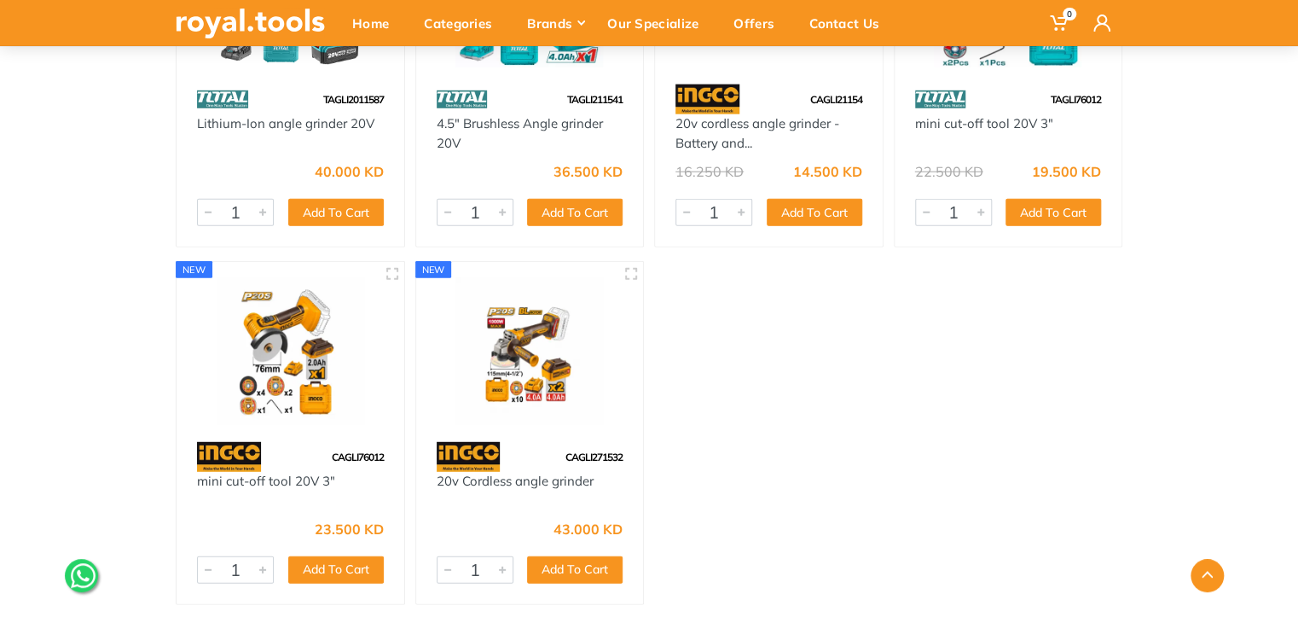
scroll to position [2135, 0]
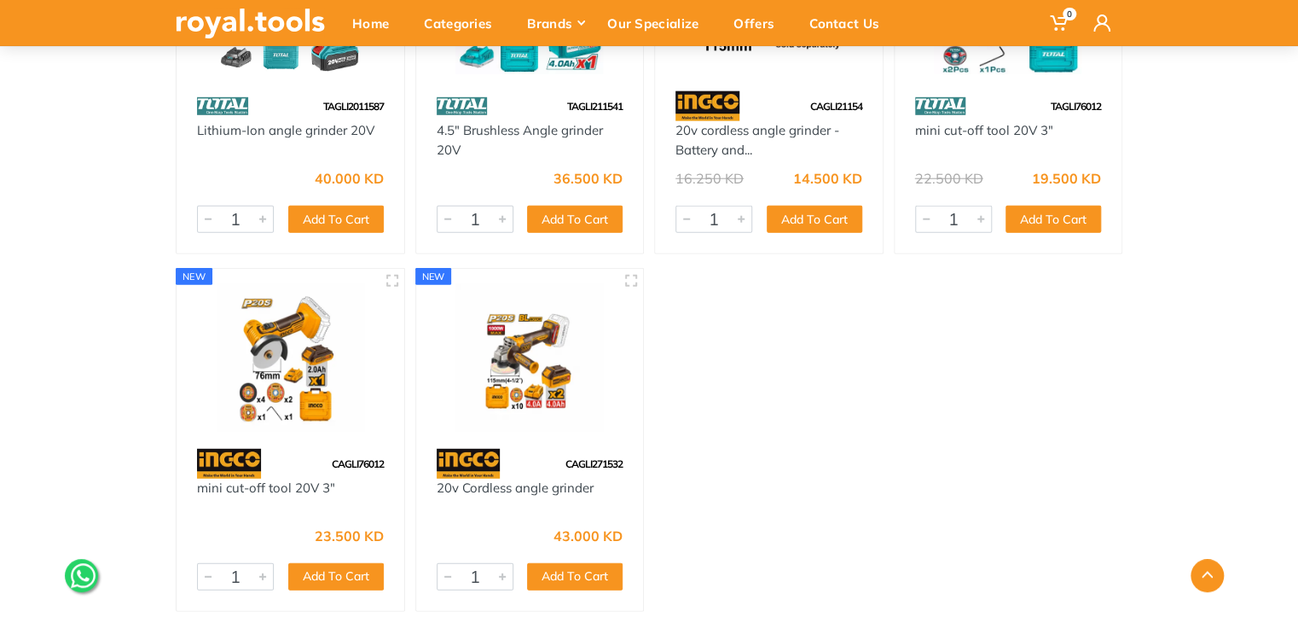
click at [565, 371] on img at bounding box center [530, 358] width 197 height 148
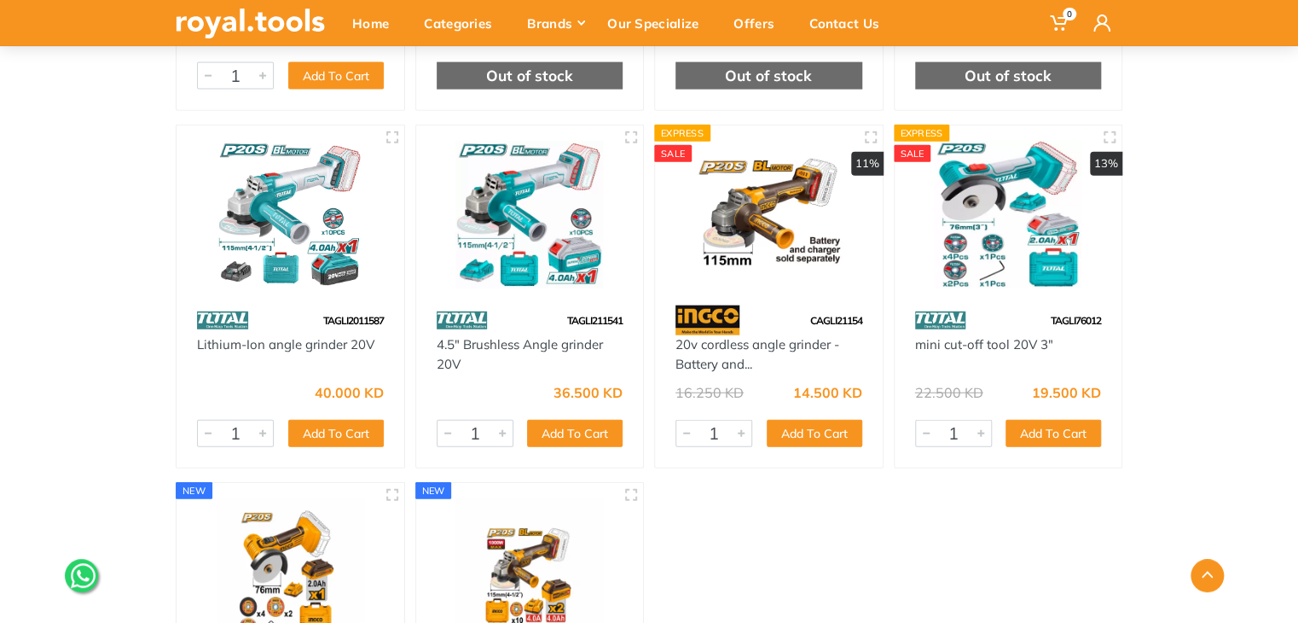
scroll to position [1904, 0]
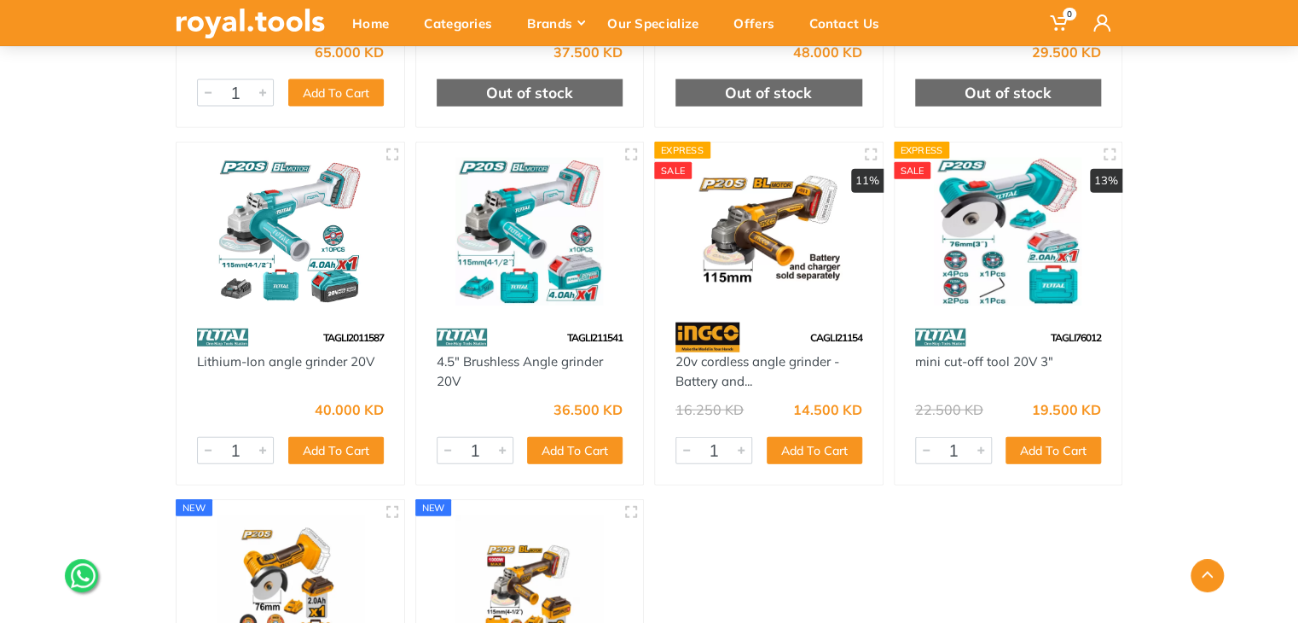
click at [543, 264] on img at bounding box center [530, 232] width 197 height 148
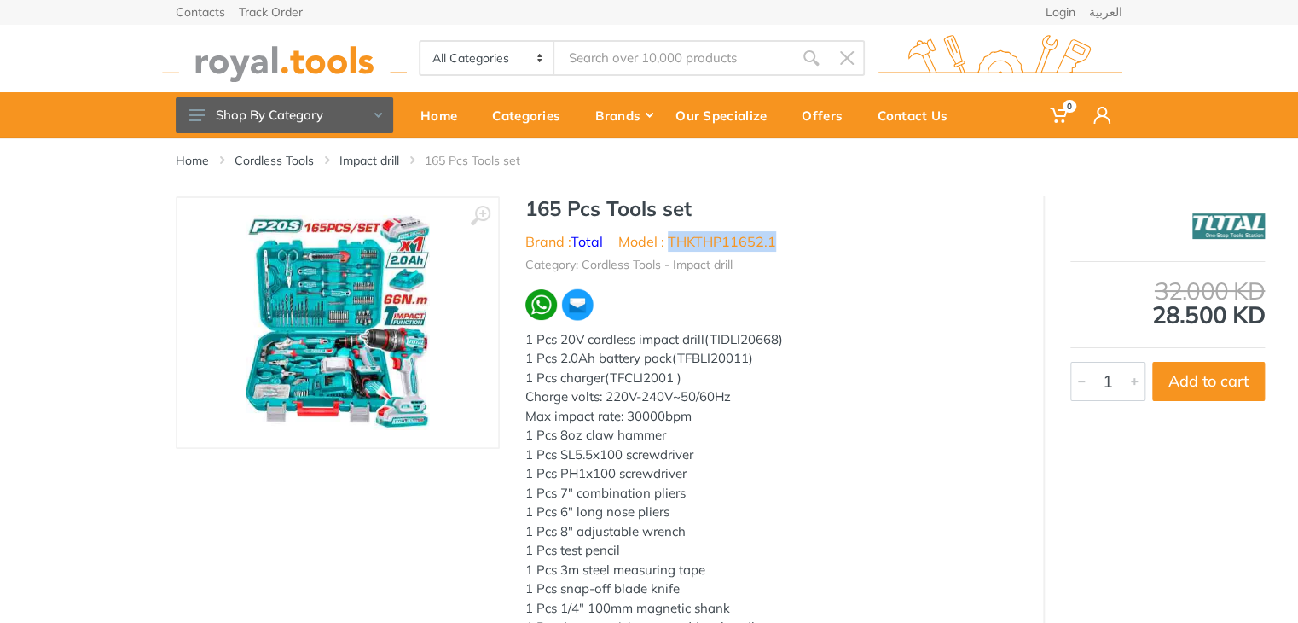
drag, startPoint x: 785, startPoint y: 240, endPoint x: 669, endPoint y: 242, distance: 116.0
click at [669, 242] on ul "Brand : Total Model : THKTHP11652.1" at bounding box center [771, 241] width 492 height 20
copy li "THKTHP11652.1"
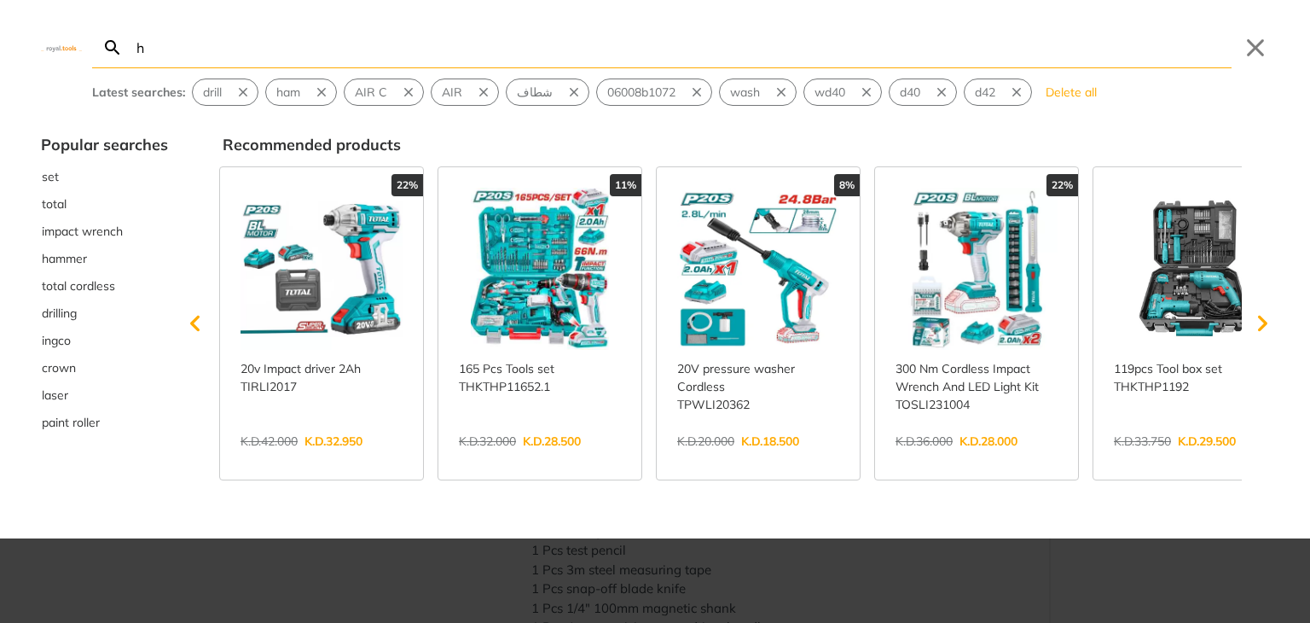
type input "ha"
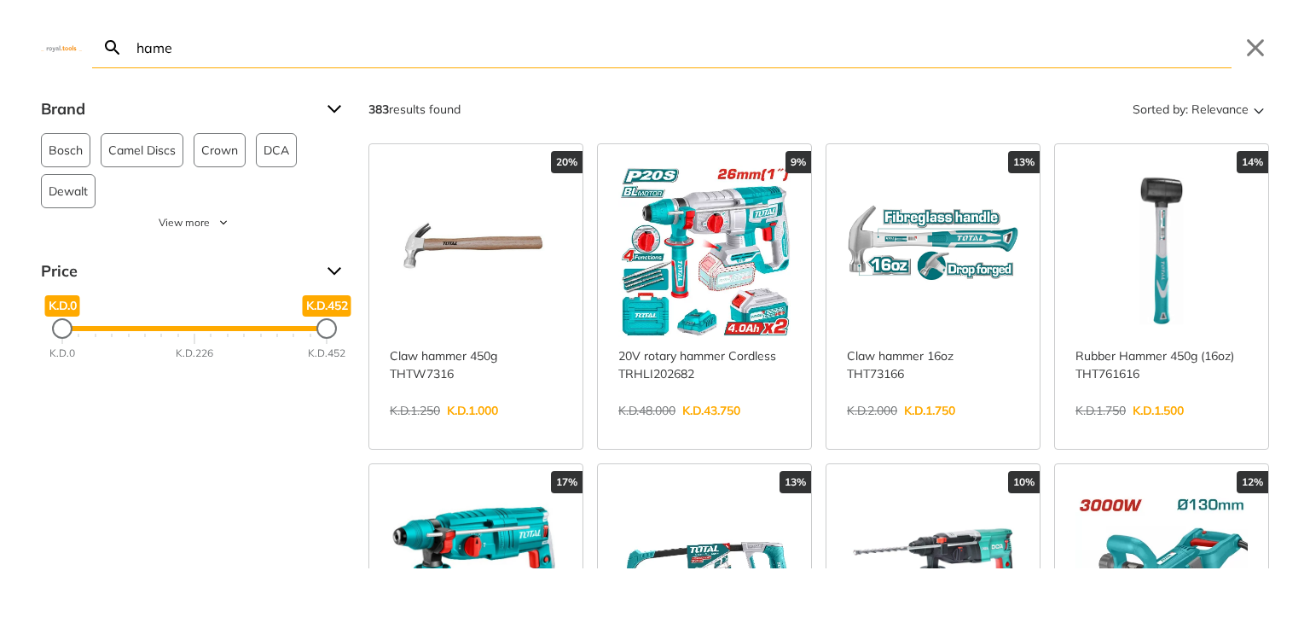
type input "hame"
click at [716, 428] on link "View more →" at bounding box center [704, 428] width 172 height 0
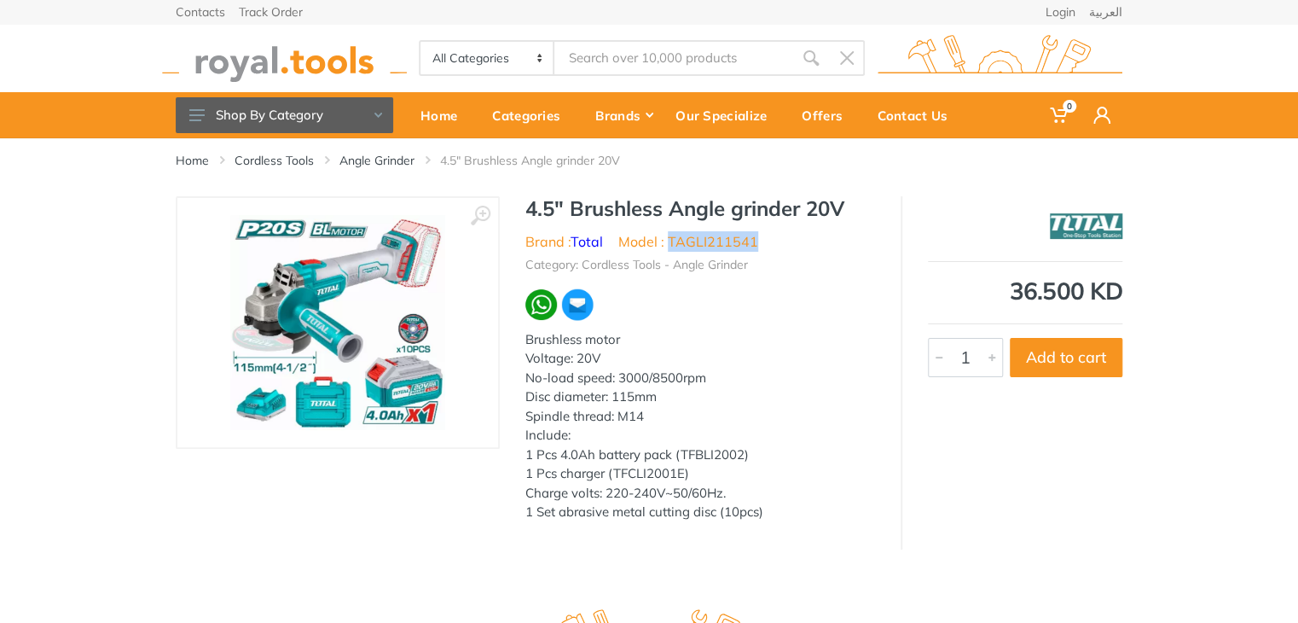
drag, startPoint x: 761, startPoint y: 242, endPoint x: 670, endPoint y: 243, distance: 90.4
click at [670, 243] on ul "Brand : Total Model : TAGLI211541" at bounding box center [700, 241] width 350 height 20
copy li "TAGLI211541"
click at [612, 61] on input "Site search" at bounding box center [673, 58] width 239 height 36
type input "cu"
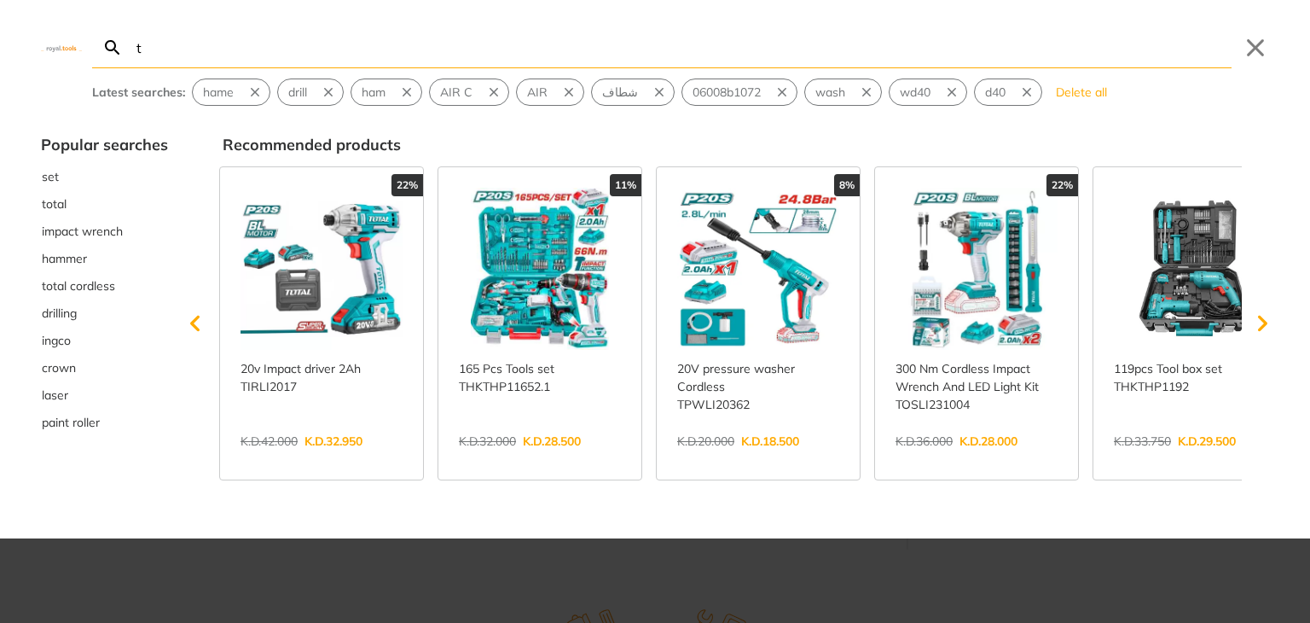
type input "t"
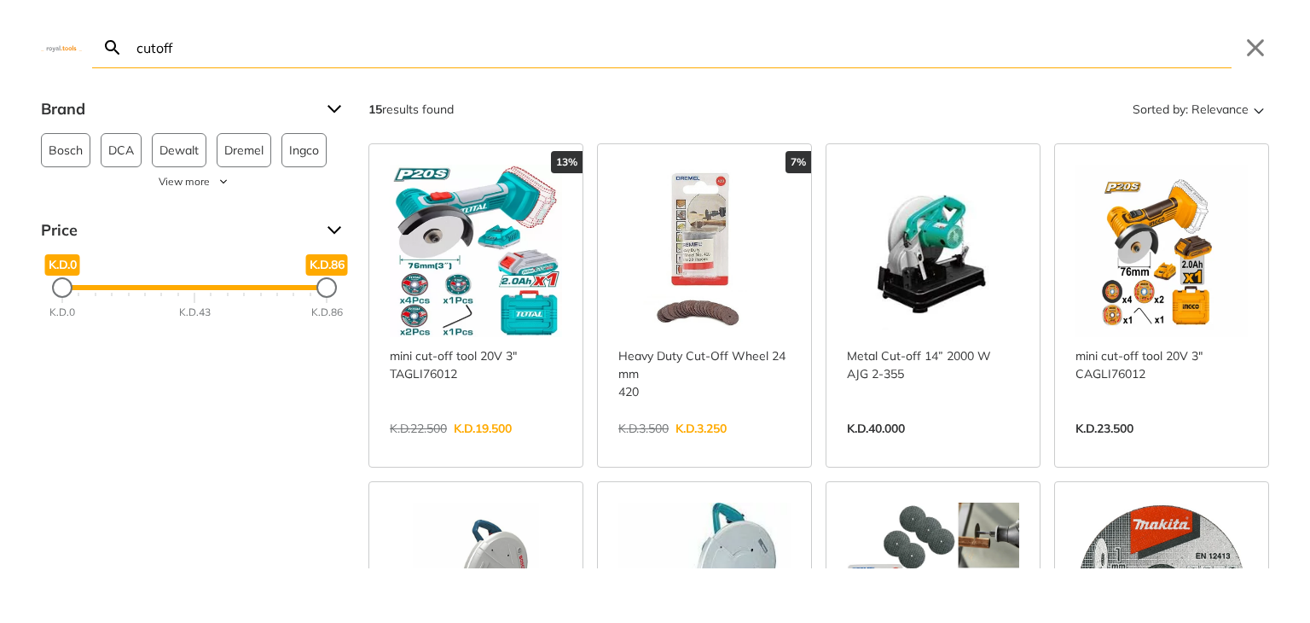
type input "cutoff"
click at [961, 446] on link "View more →" at bounding box center [933, 446] width 172 height 0
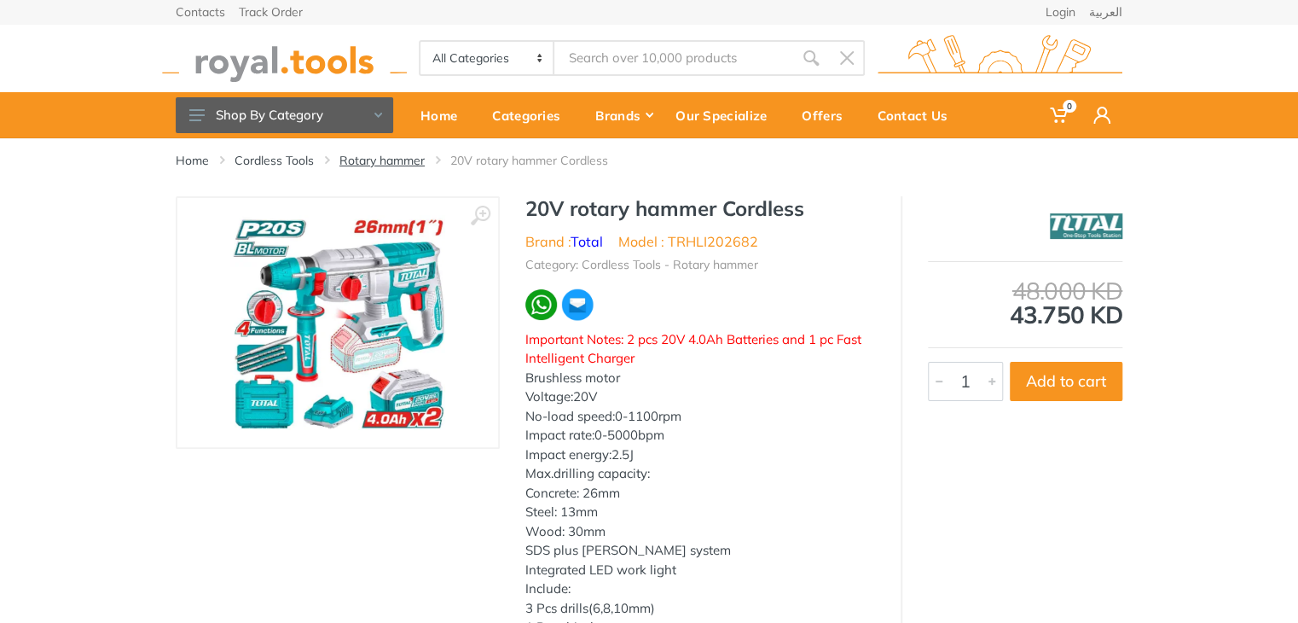
click at [418, 163] on link "Rotary hammer" at bounding box center [381, 160] width 85 height 17
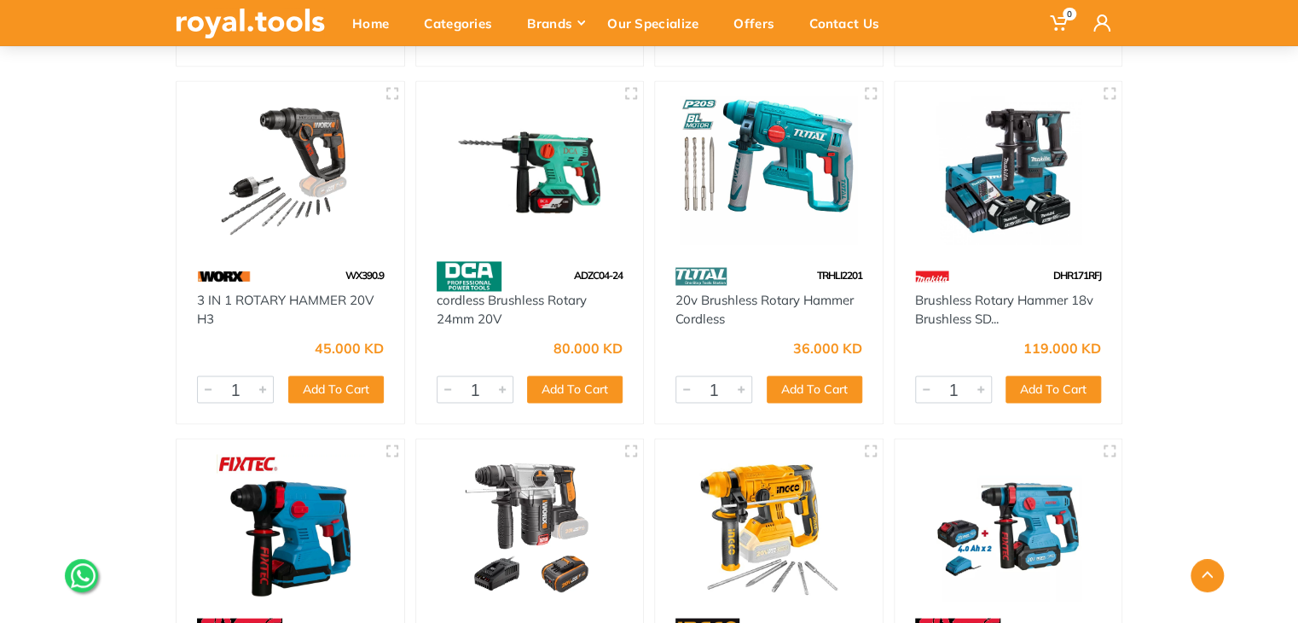
scroll to position [1261, 0]
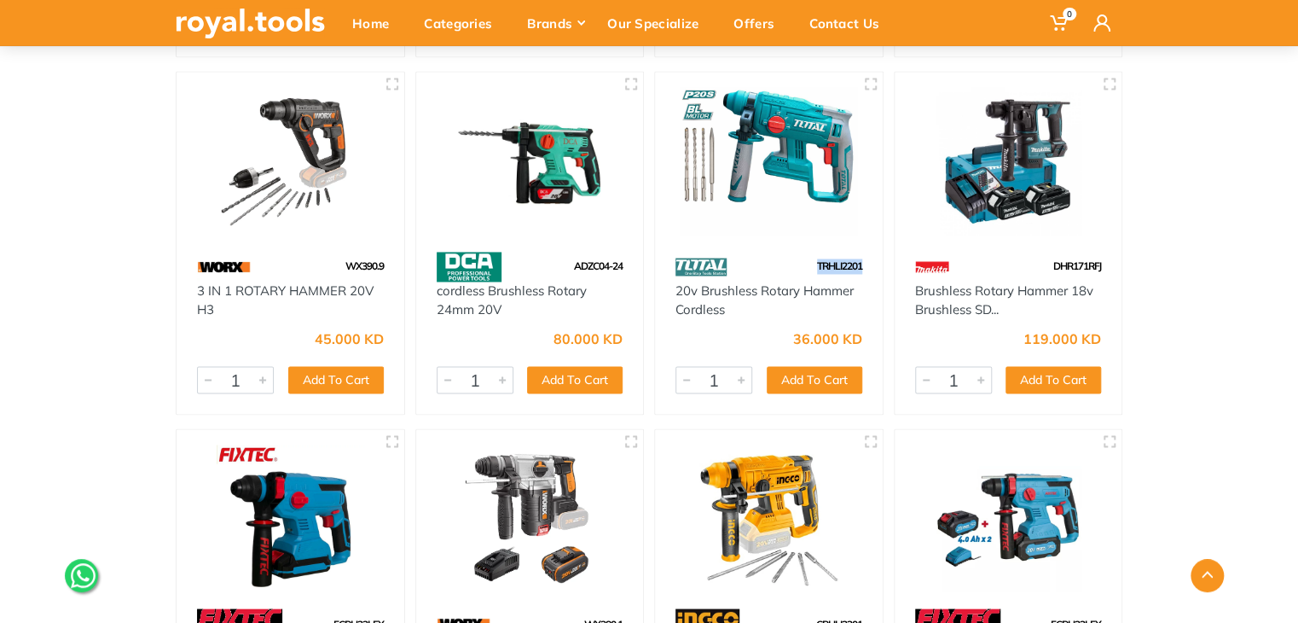
drag, startPoint x: 865, startPoint y: 264, endPoint x: 801, endPoint y: 270, distance: 64.2
click at [801, 270] on div "TRHLI2201" at bounding box center [769, 267] width 228 height 30
copy span "TRHLI2201"
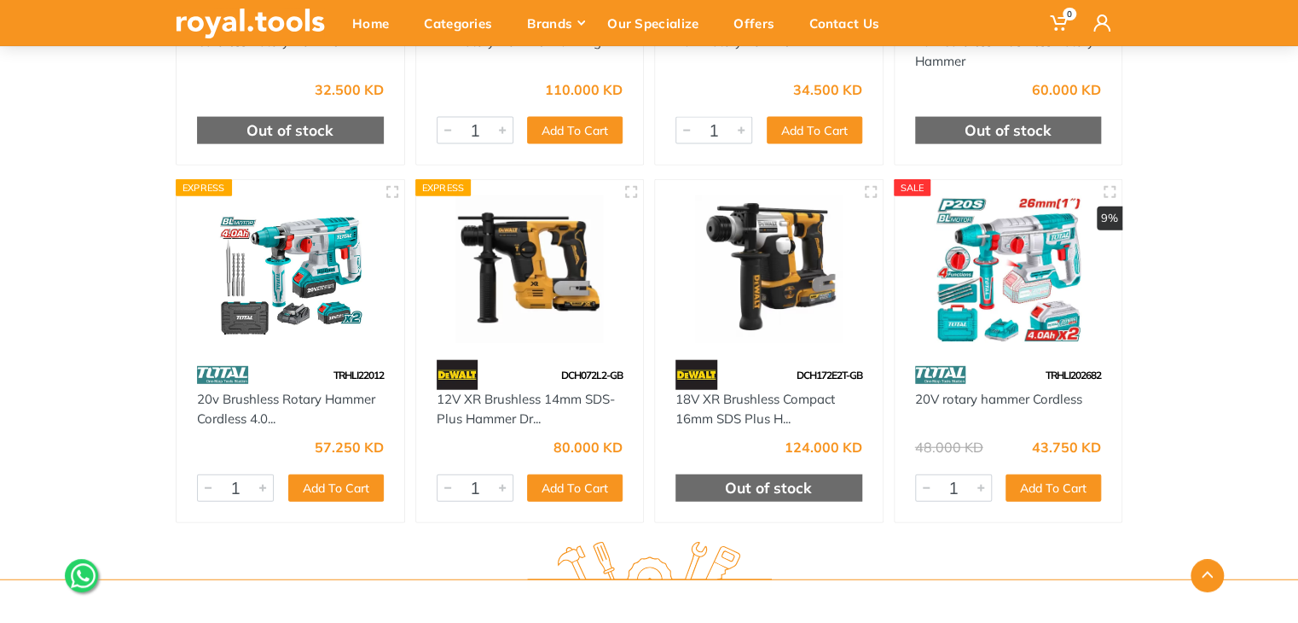
scroll to position [1863, 0]
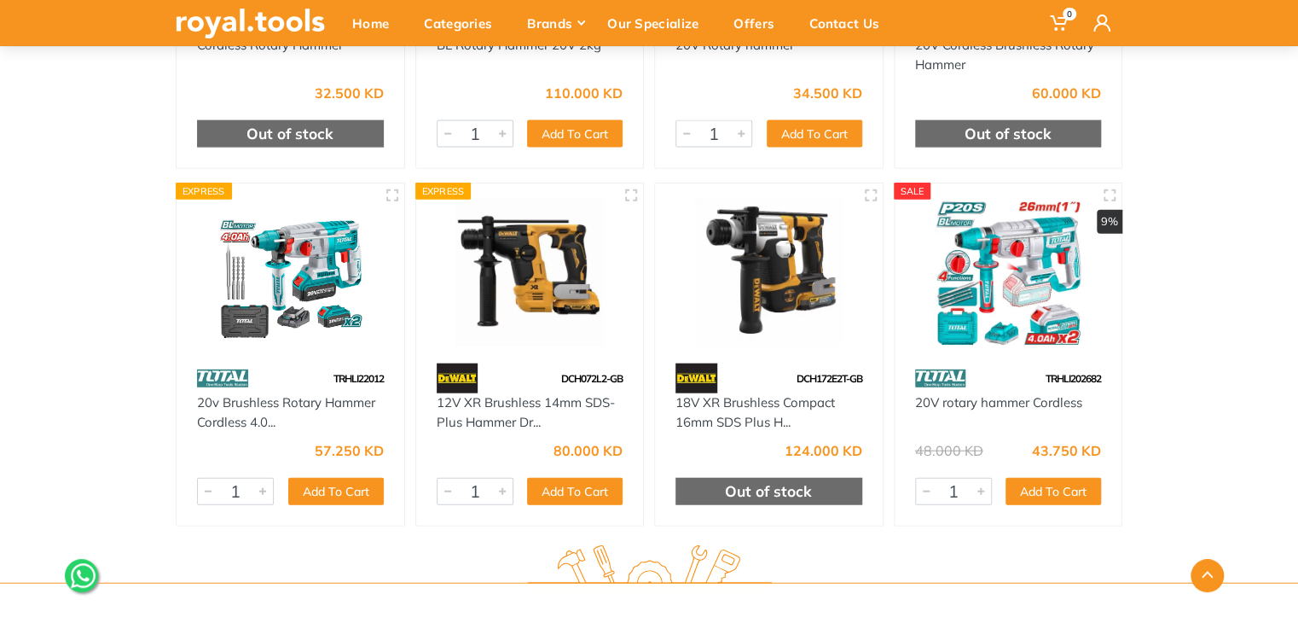
click at [304, 267] on img at bounding box center [290, 273] width 197 height 148
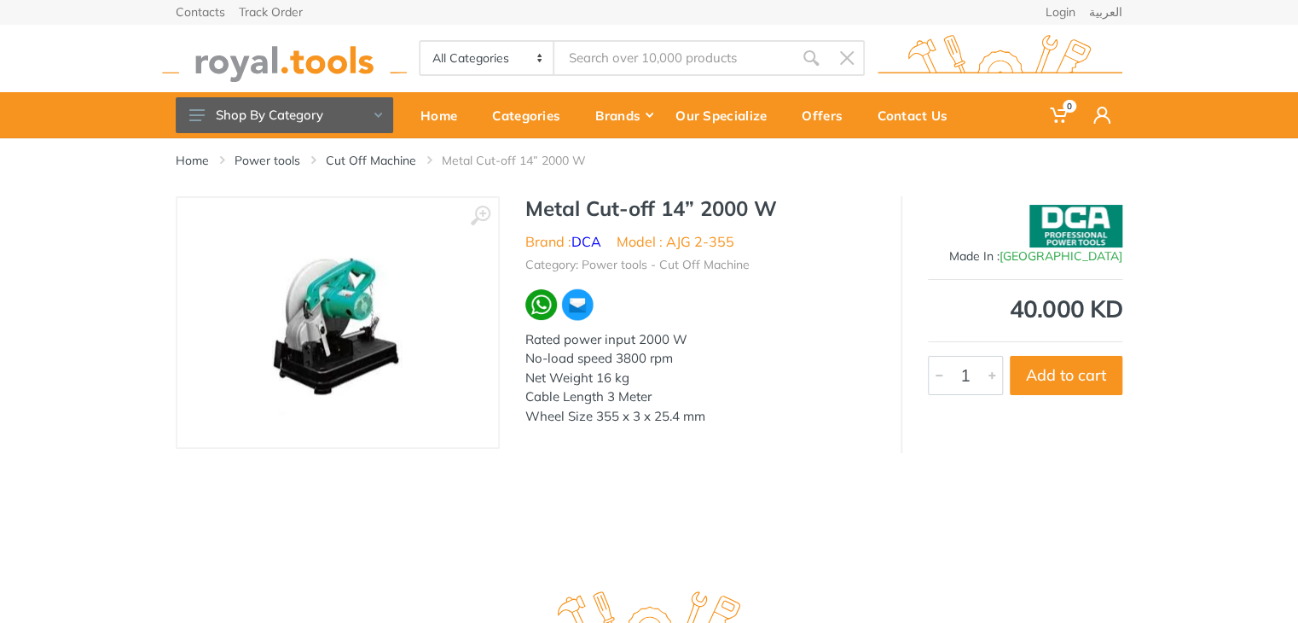
click at [630, 72] on input "Site search" at bounding box center [673, 58] width 239 height 36
type input "m"
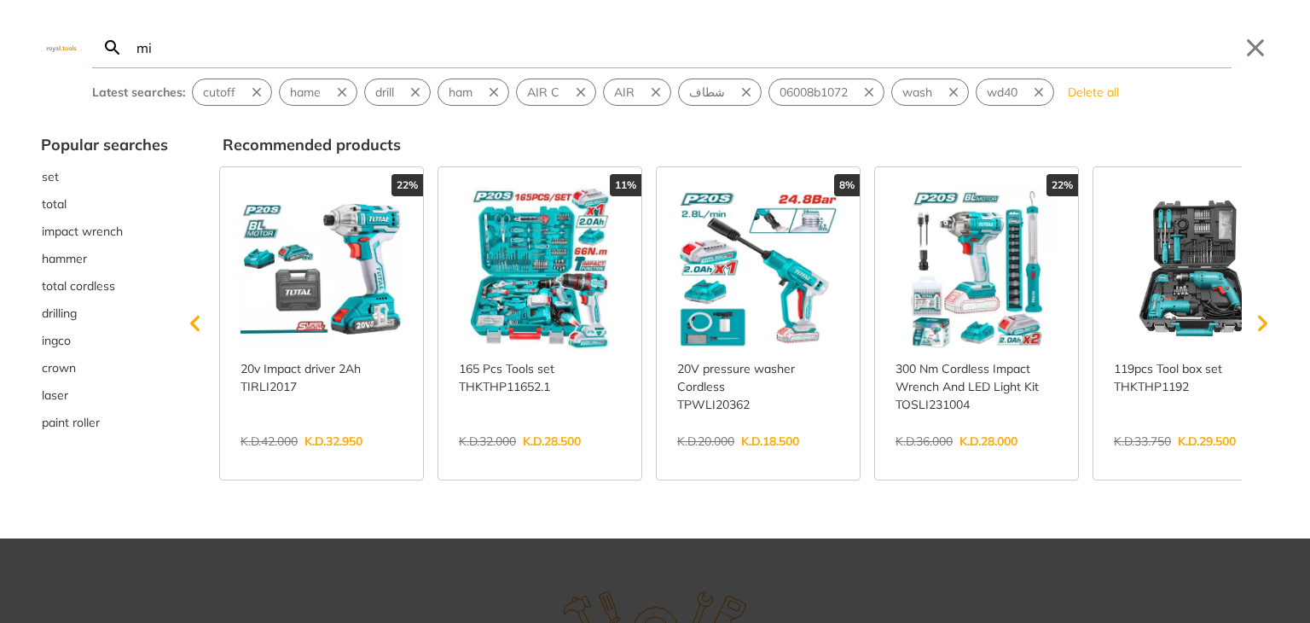
type input "mi"
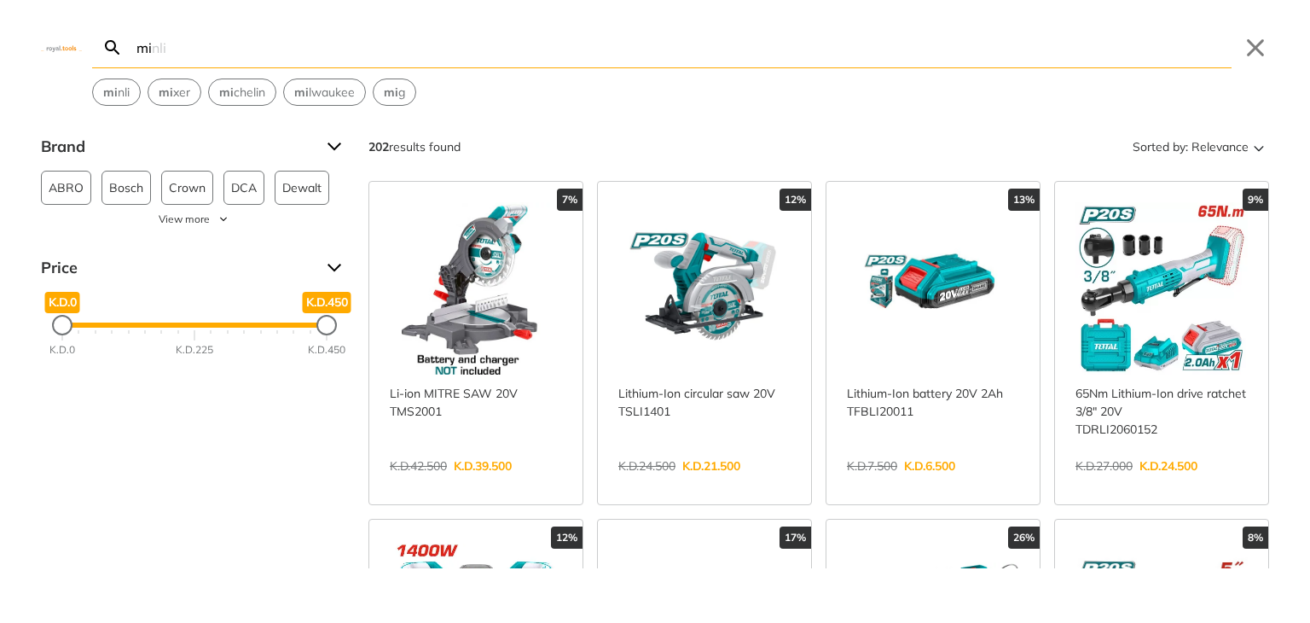
click at [486, 484] on link "View more →" at bounding box center [476, 484] width 172 height 0
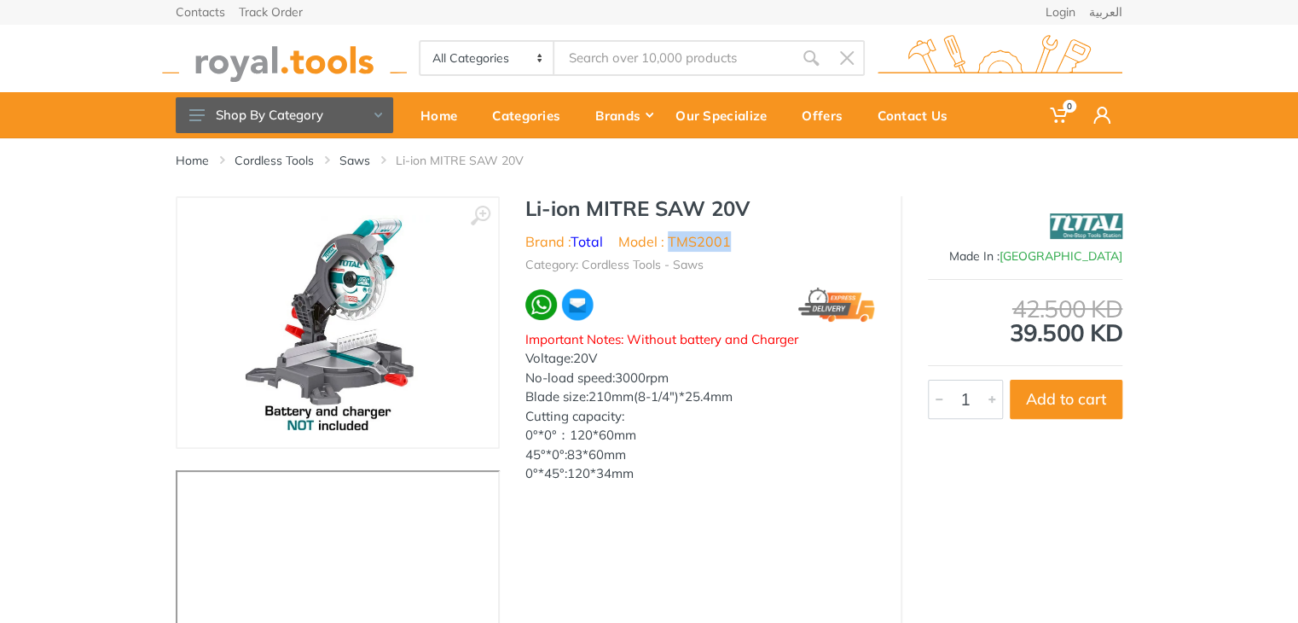
drag, startPoint x: 740, startPoint y: 247, endPoint x: 670, endPoint y: 246, distance: 70.8
click at [670, 246] on ul "Brand : Total Model : TMS2001" at bounding box center [700, 241] width 350 height 20
copy li "TMS2001"
click at [358, 161] on link "Saws" at bounding box center [354, 160] width 31 height 17
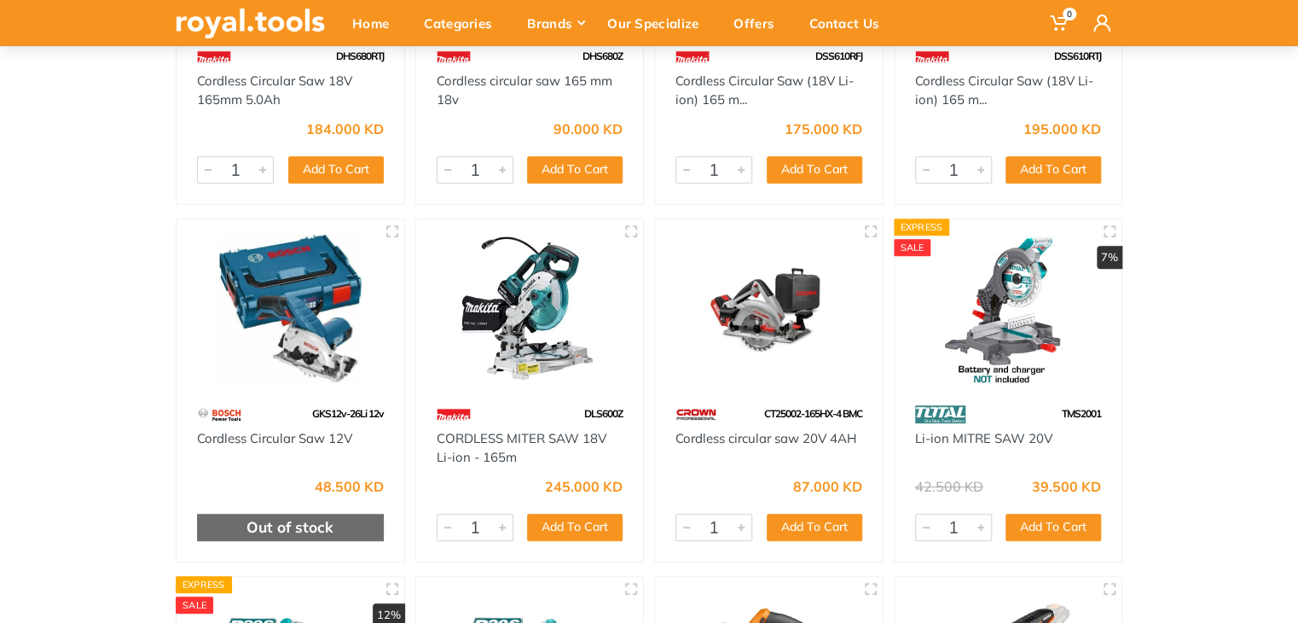
scroll to position [449, 0]
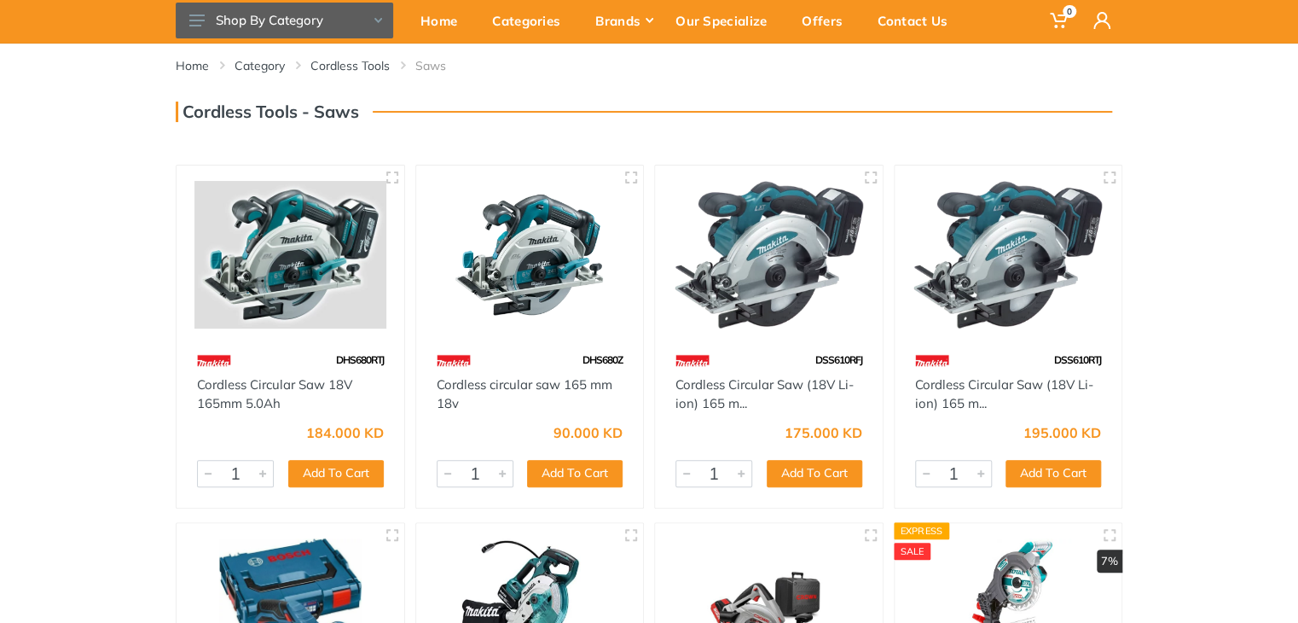
scroll to position [0, 0]
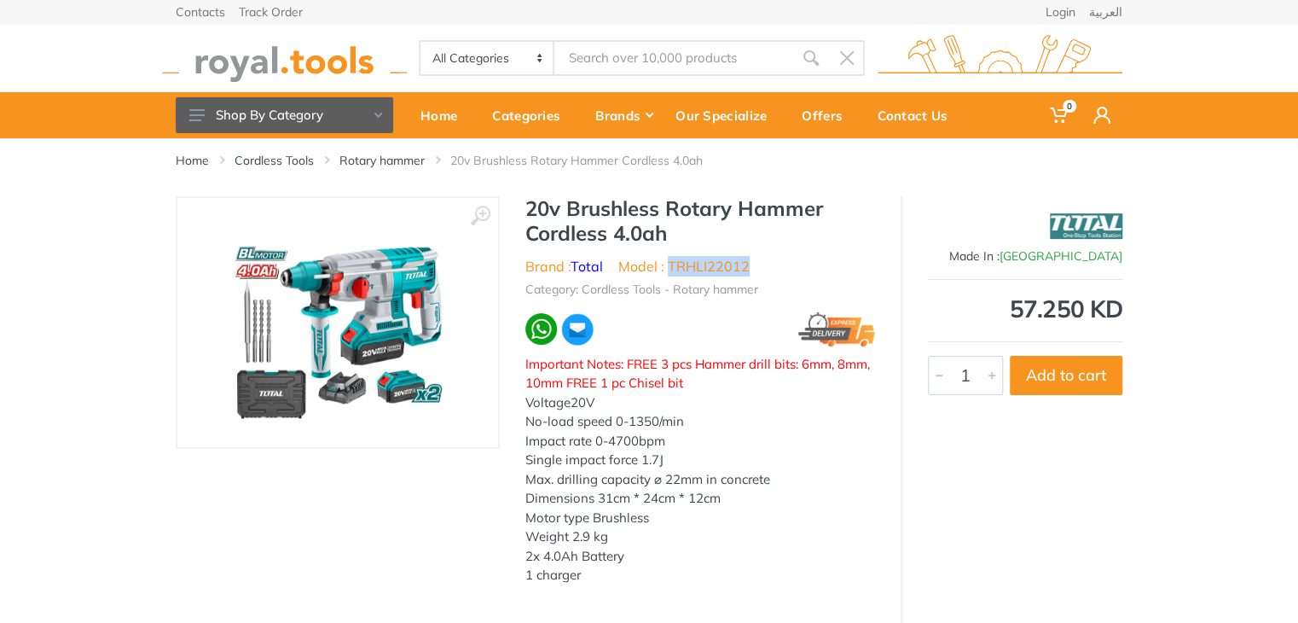
drag, startPoint x: 761, startPoint y: 267, endPoint x: 670, endPoint y: 270, distance: 91.3
click at [670, 270] on ul "Brand : Total Model : TRHLI22012" at bounding box center [700, 266] width 350 height 20
copy li "TRHLI22012"
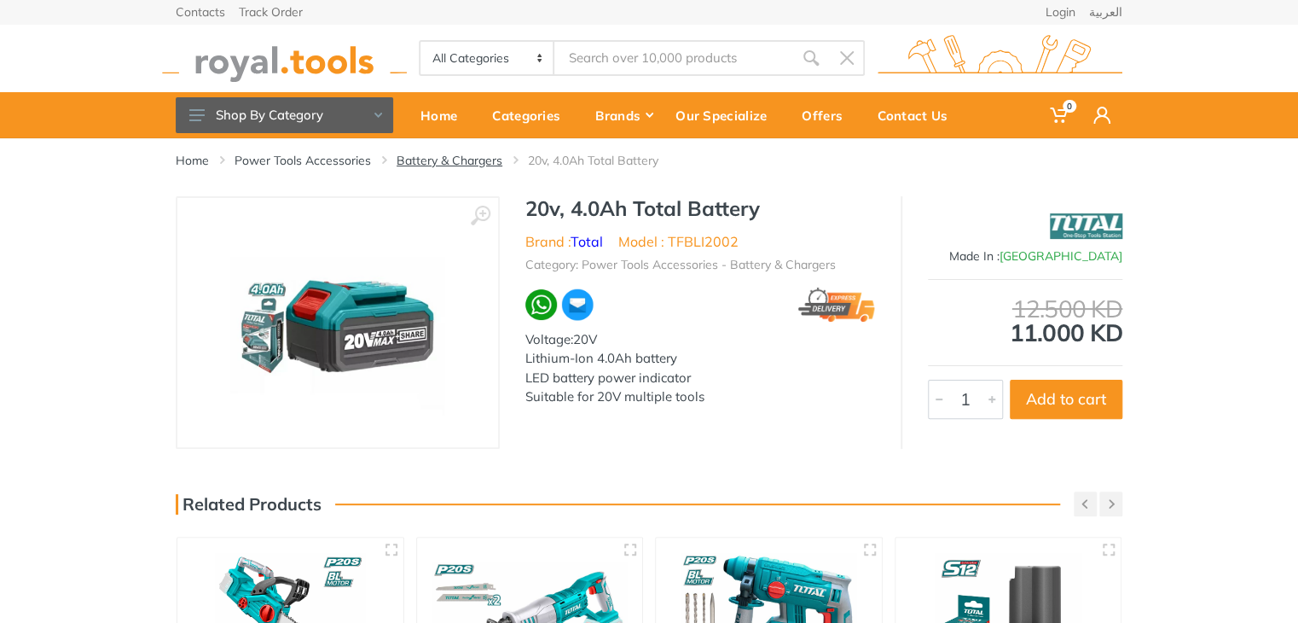
click at [438, 163] on link "Battery & Chargers" at bounding box center [450, 160] width 106 height 17
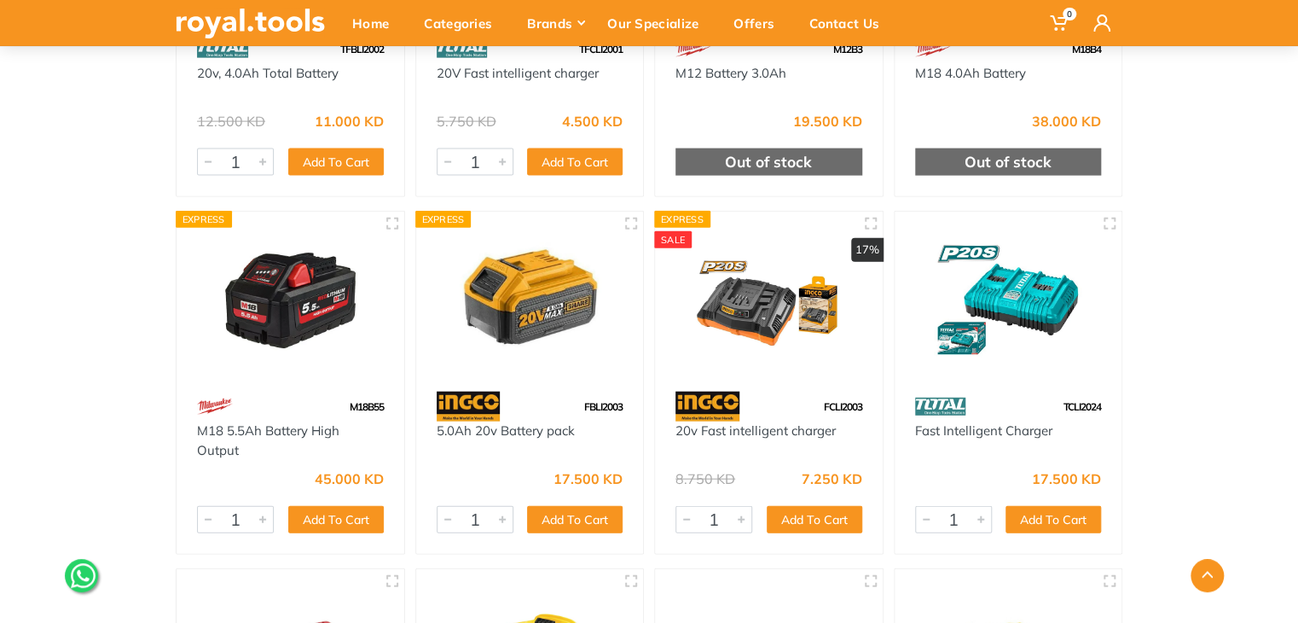
scroll to position [1876, 0]
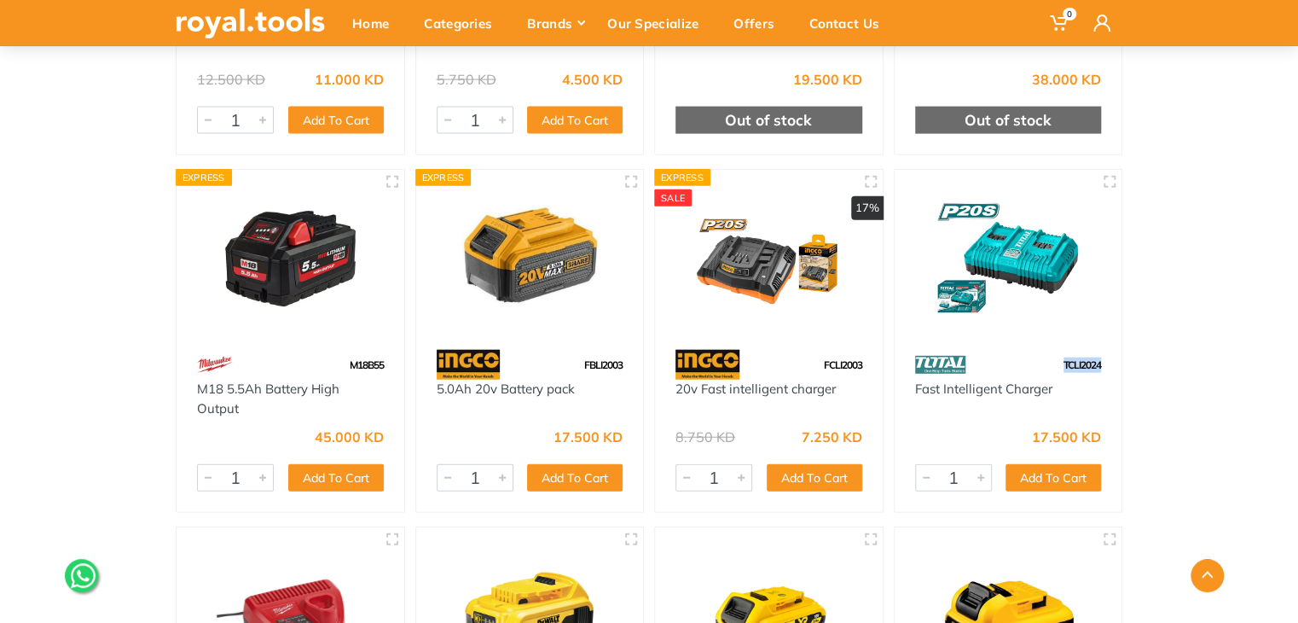
drag, startPoint x: 1095, startPoint y: 366, endPoint x: 1055, endPoint y: 365, distance: 40.1
click at [1055, 365] on div "TCLI2024" at bounding box center [1009, 365] width 228 height 30
copy span "TCLI2024"
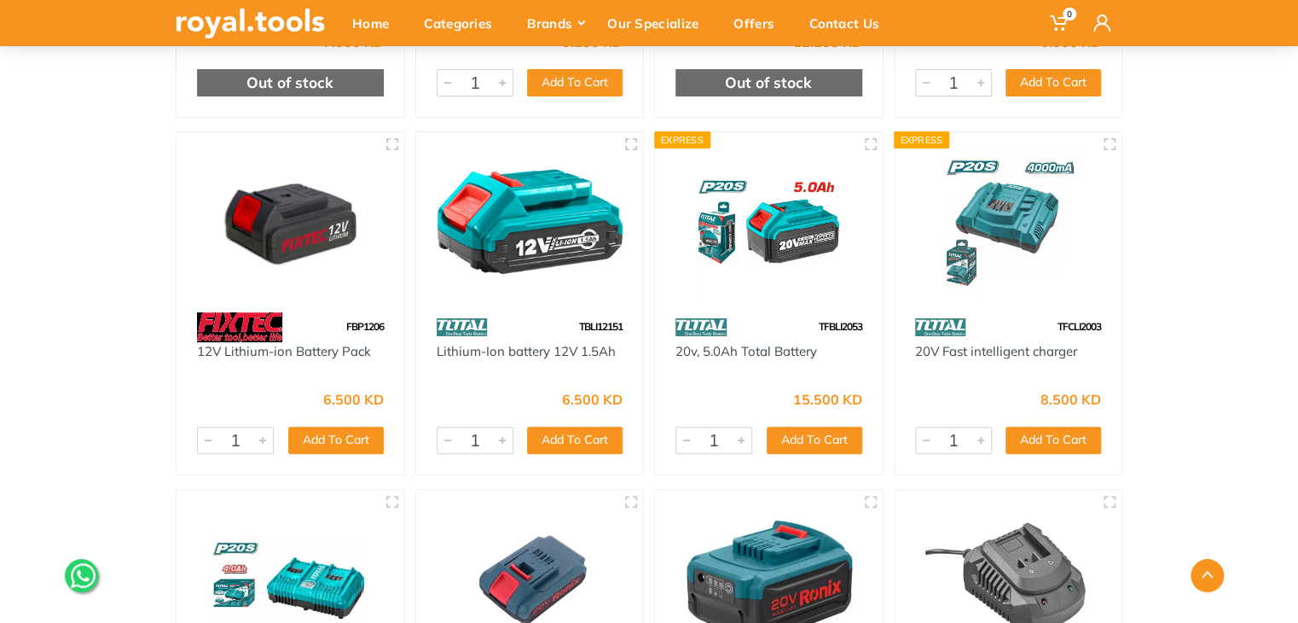
scroll to position [3293, 0]
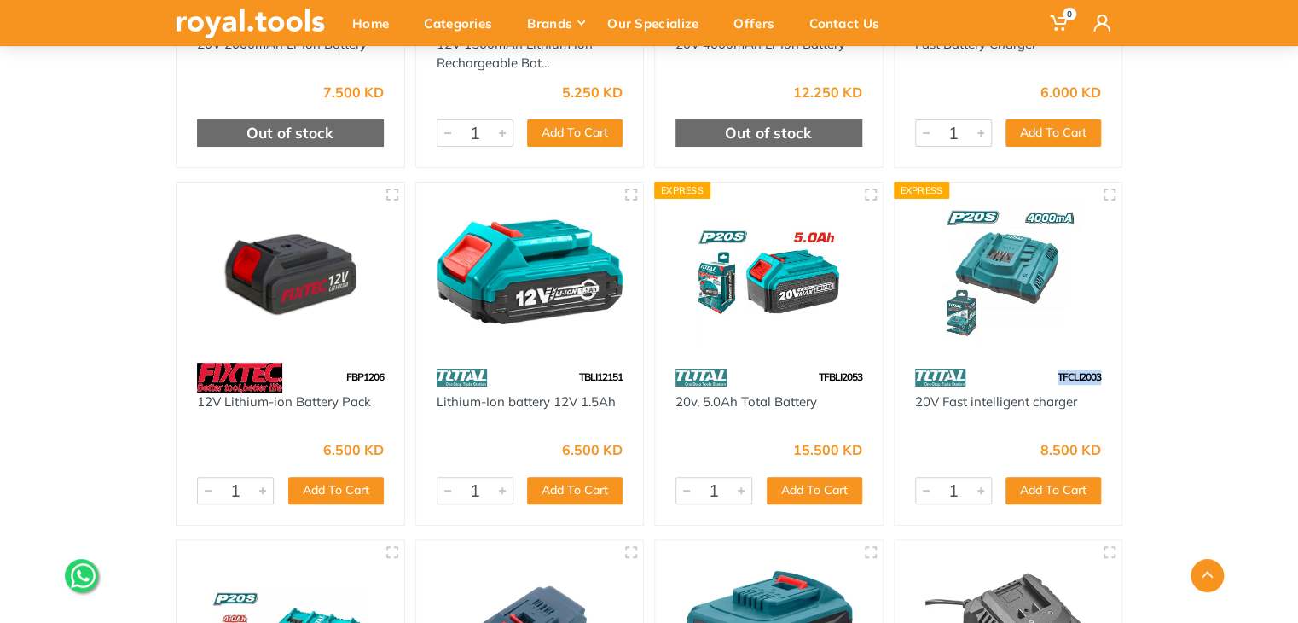
drag, startPoint x: 1108, startPoint y: 377, endPoint x: 1048, endPoint y: 376, distance: 59.7
click at [1048, 376] on div "TFCLI2003" at bounding box center [1009, 377] width 228 height 30
copy span "TFCLI2003"
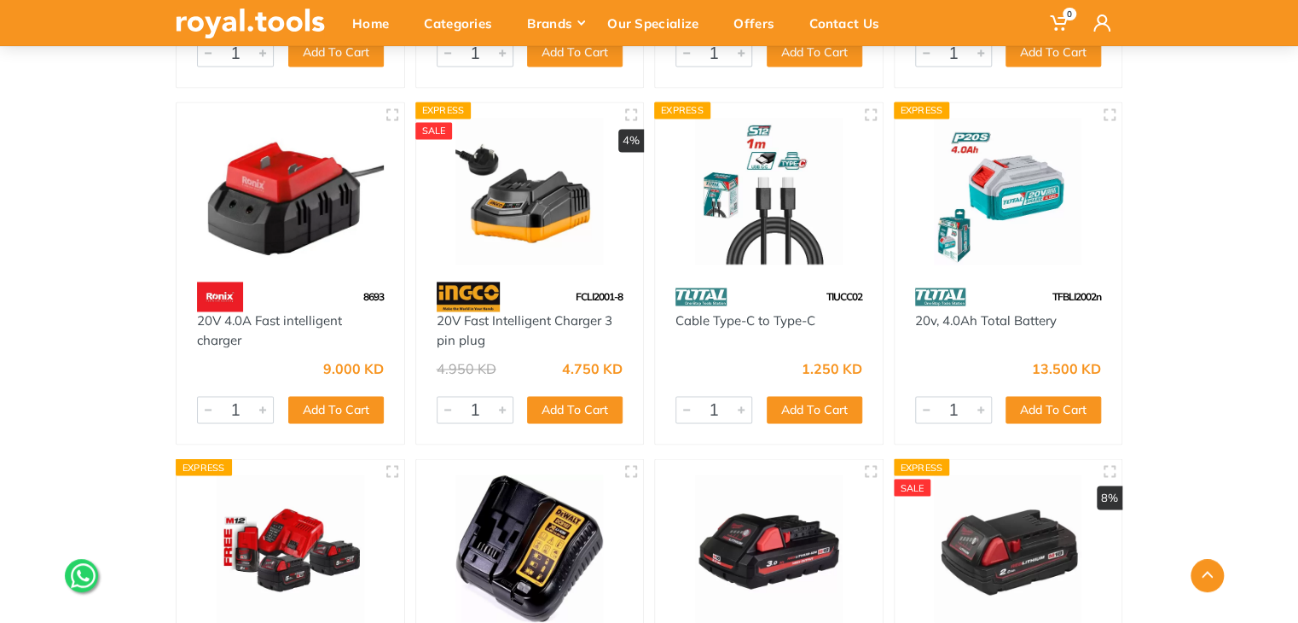
scroll to position [4383, 0]
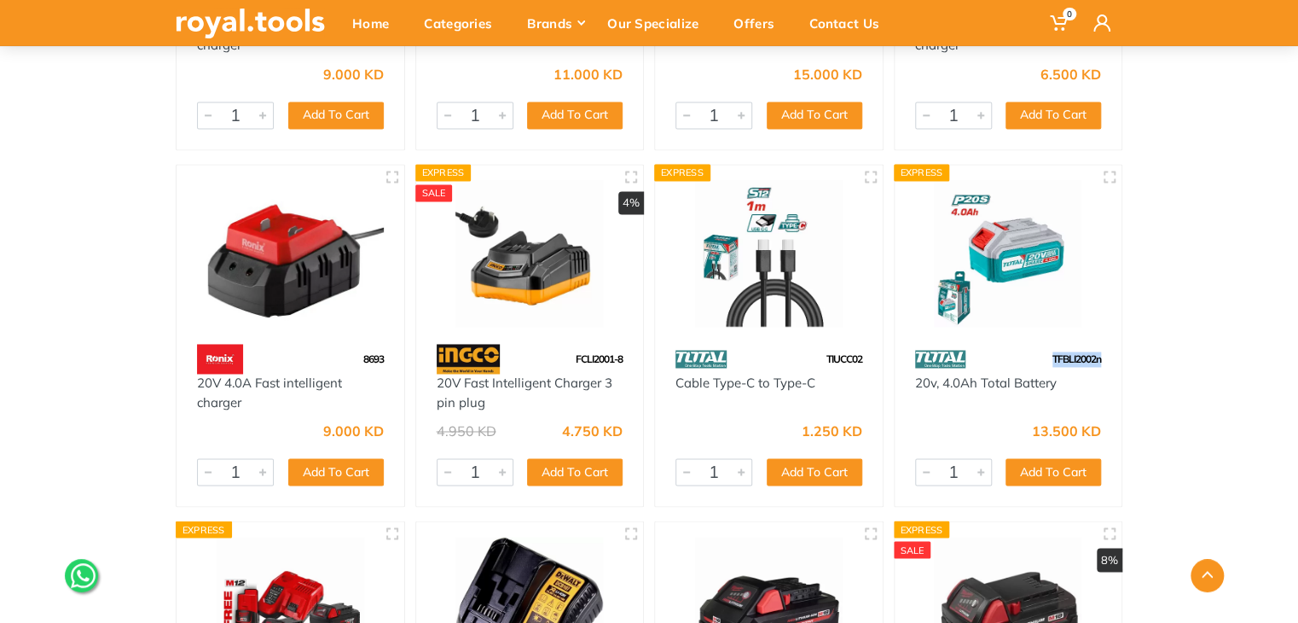
drag, startPoint x: 1107, startPoint y: 360, endPoint x: 1049, endPoint y: 358, distance: 58.0
click at [1049, 358] on div "TFBLI2002n" at bounding box center [1009, 359] width 228 height 30
copy span "TFBLI2002n"
